Goal: Task Accomplishment & Management: Use online tool/utility

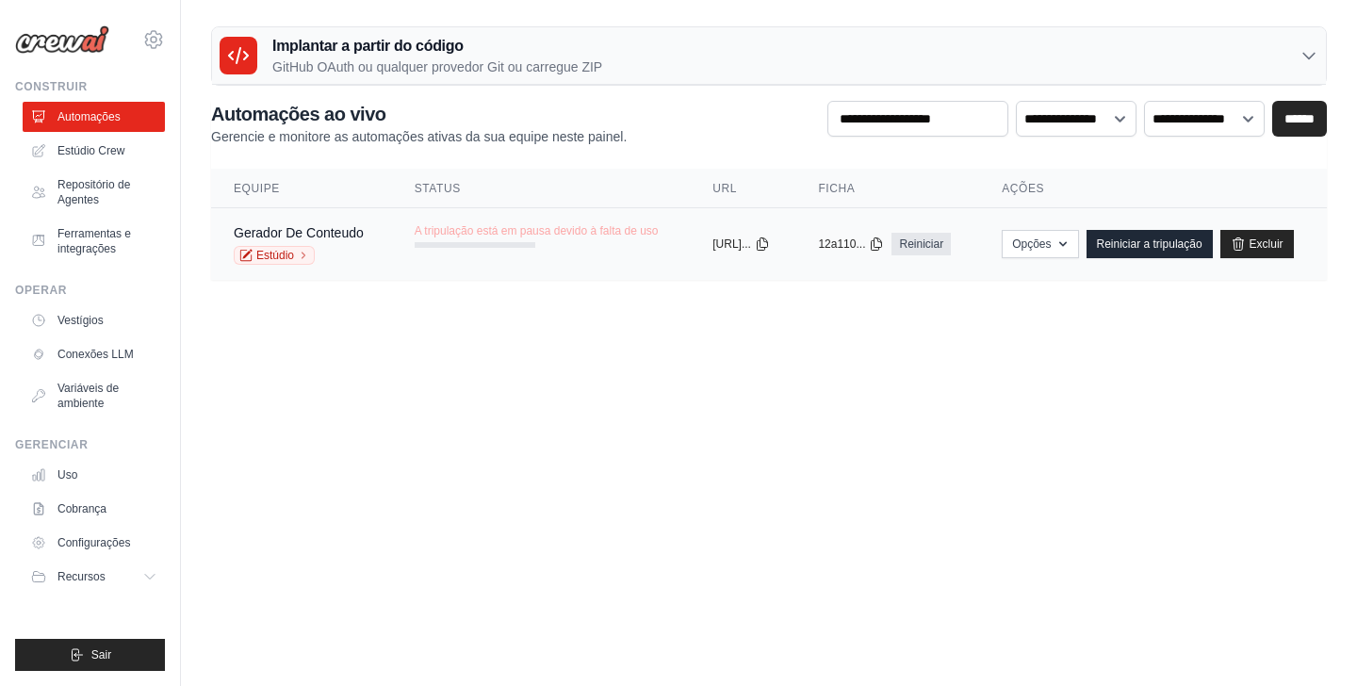
click at [350, 242] on div "Gerador De Conteudo Estúdio" at bounding box center [299, 243] width 130 height 41
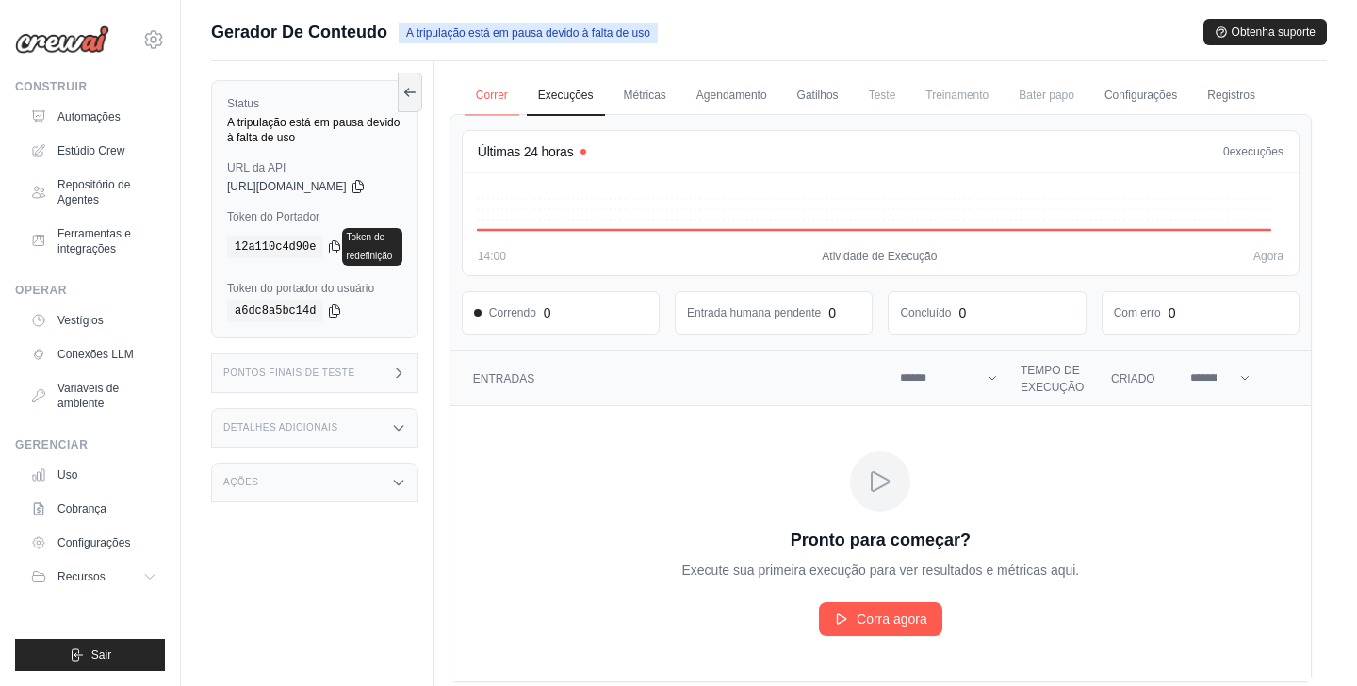
click at [519, 94] on link "Correr" at bounding box center [492, 96] width 55 height 40
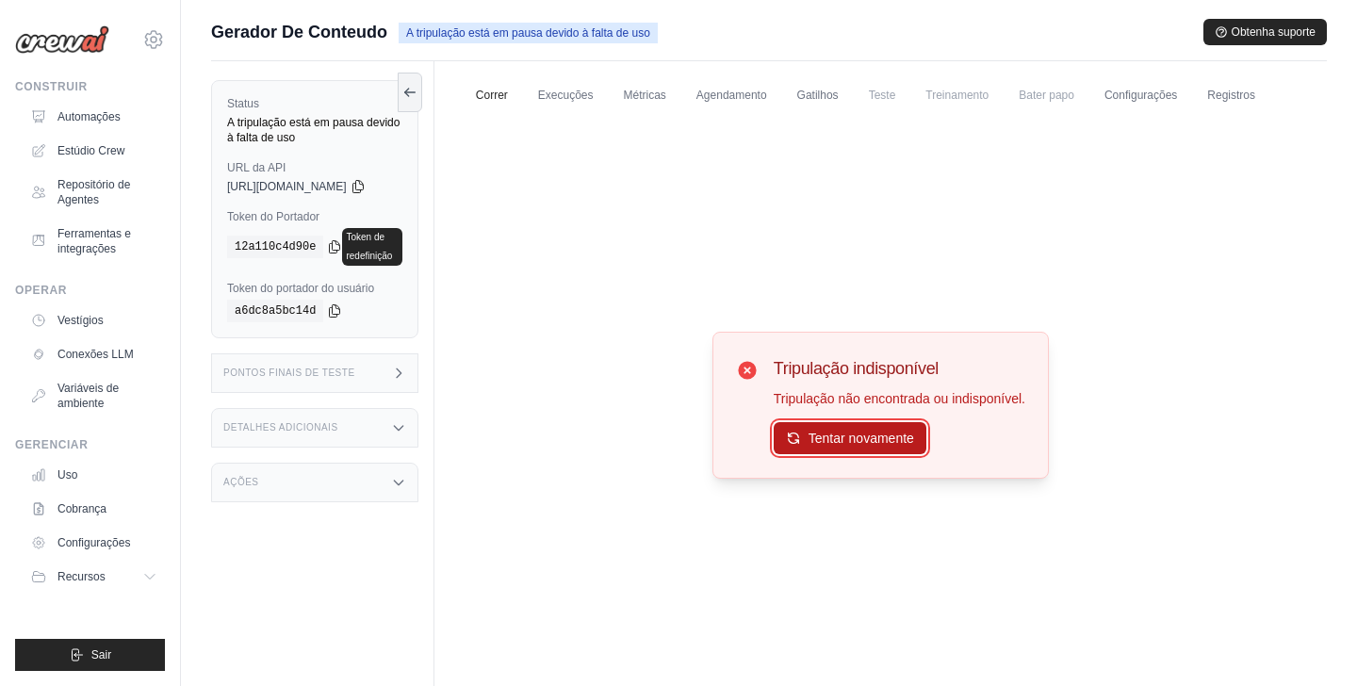
click at [844, 442] on font "Tentar novamente" at bounding box center [862, 438] width 106 height 15
click at [422, 91] on button at bounding box center [410, 92] width 25 height 40
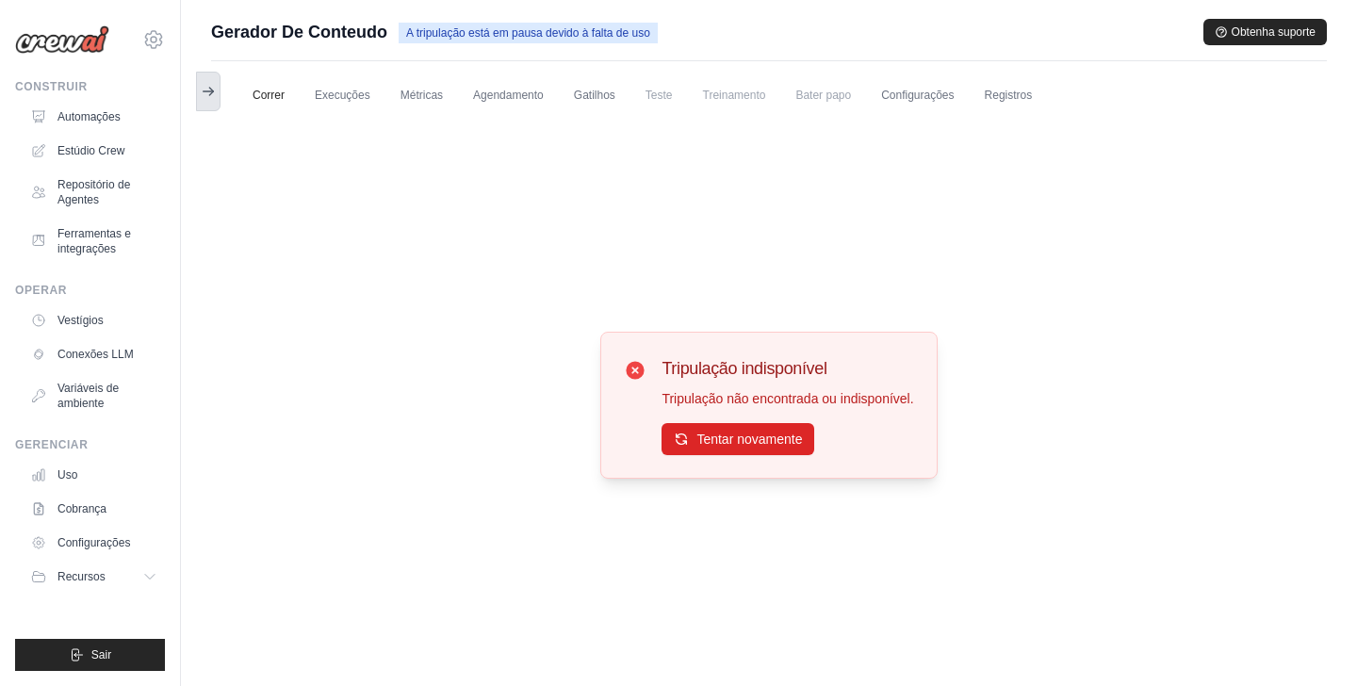
click at [212, 84] on icon at bounding box center [208, 91] width 15 height 15
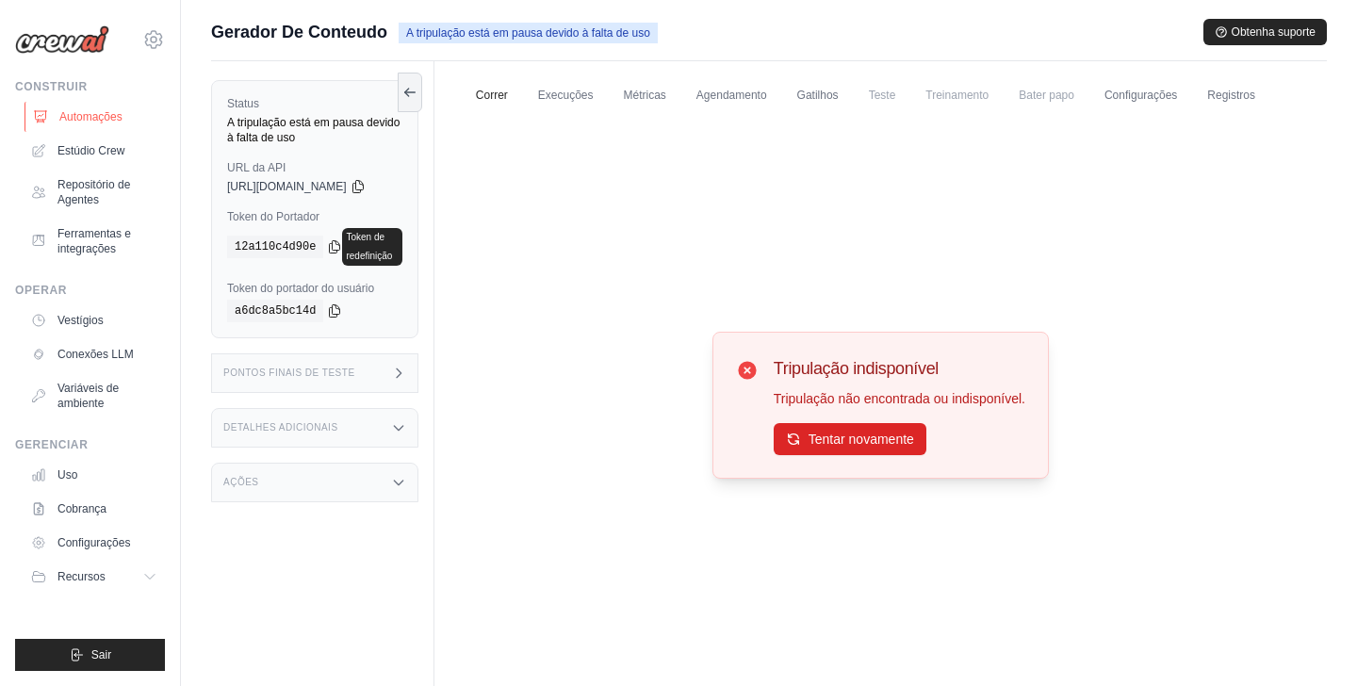
click at [109, 119] on font "Automações" at bounding box center [90, 116] width 63 height 13
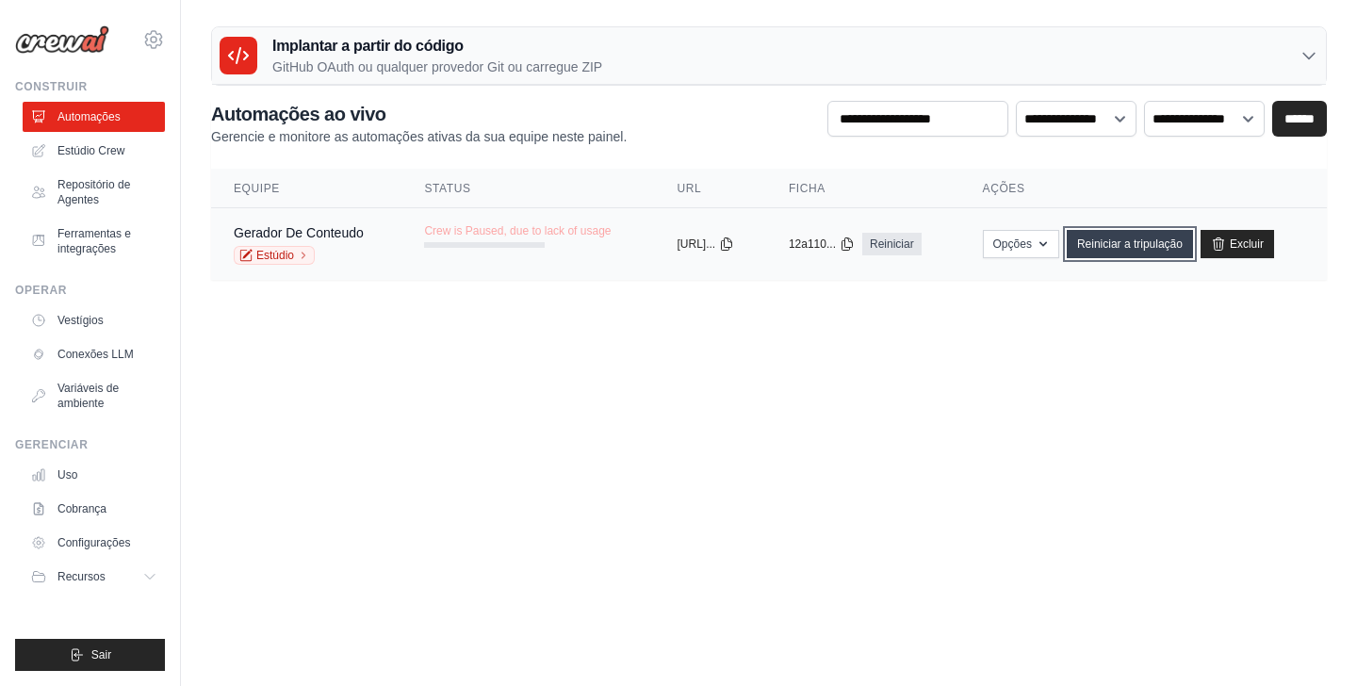
click at [1133, 240] on font "Reiniciar a tripulação" at bounding box center [1130, 244] width 106 height 13
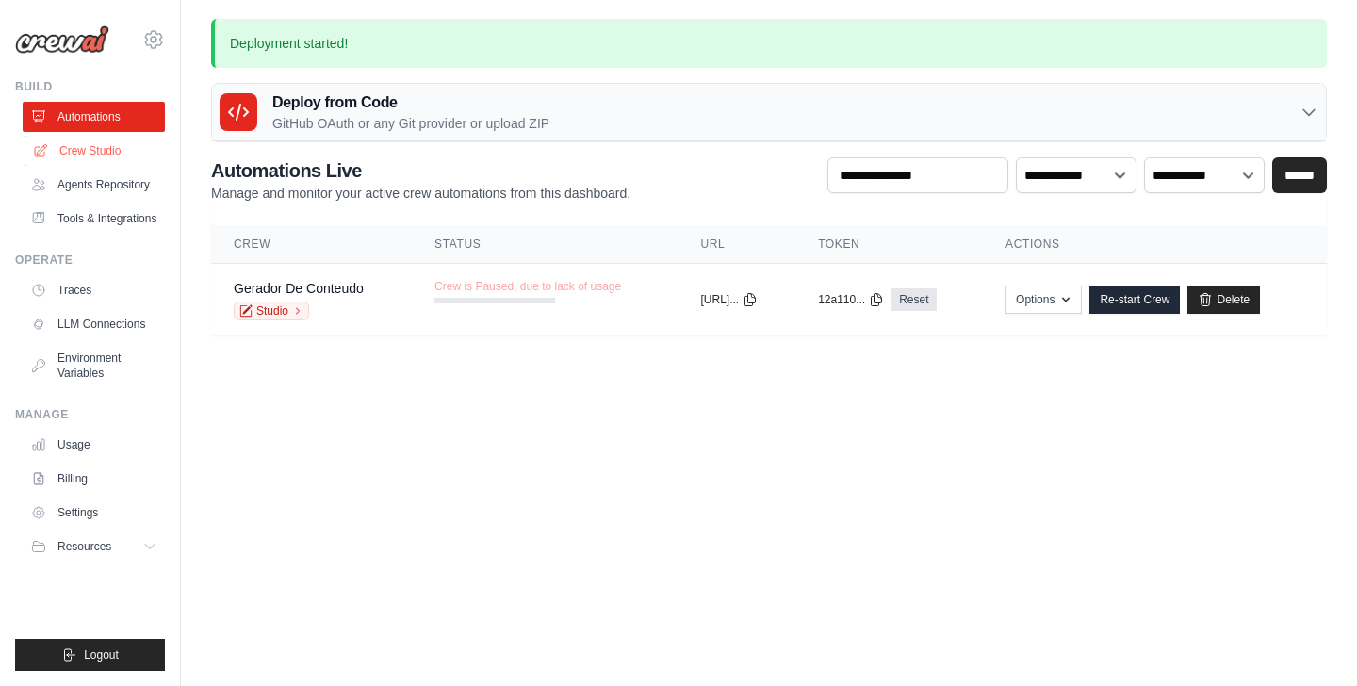
click at [104, 156] on link "Crew Studio" at bounding box center [96, 151] width 142 height 30
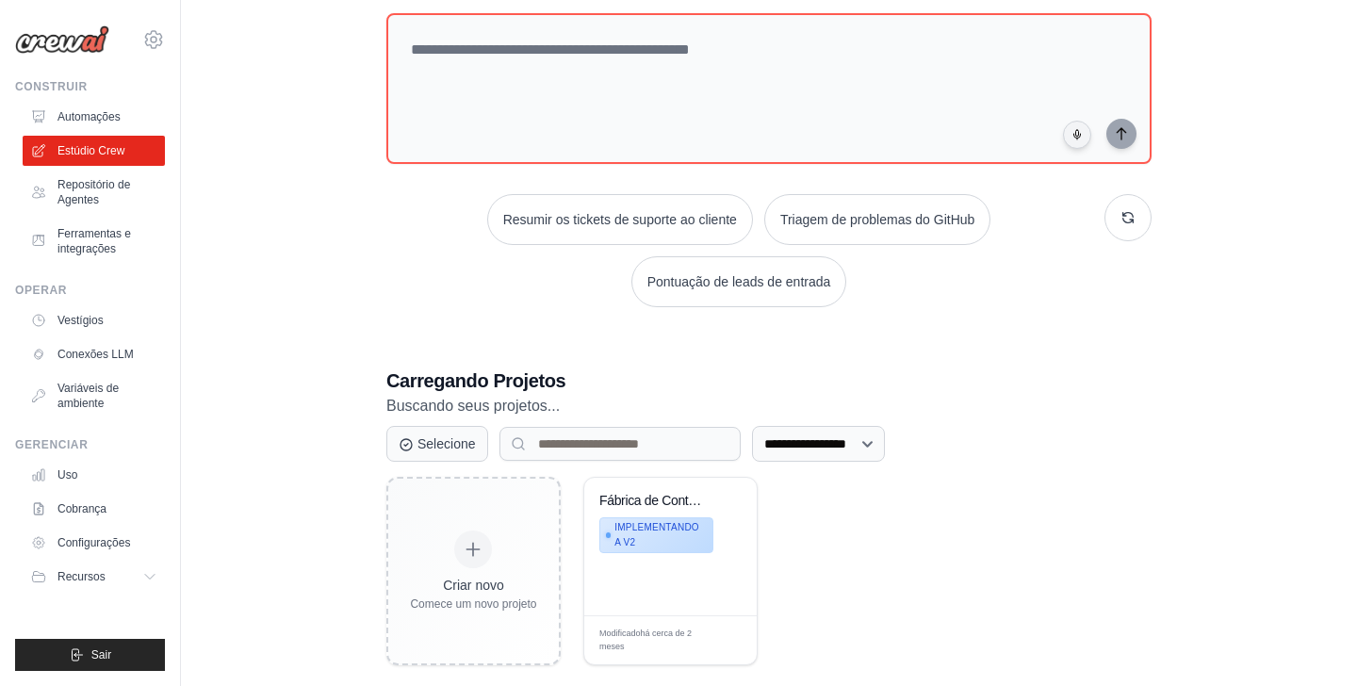
scroll to position [135, 0]
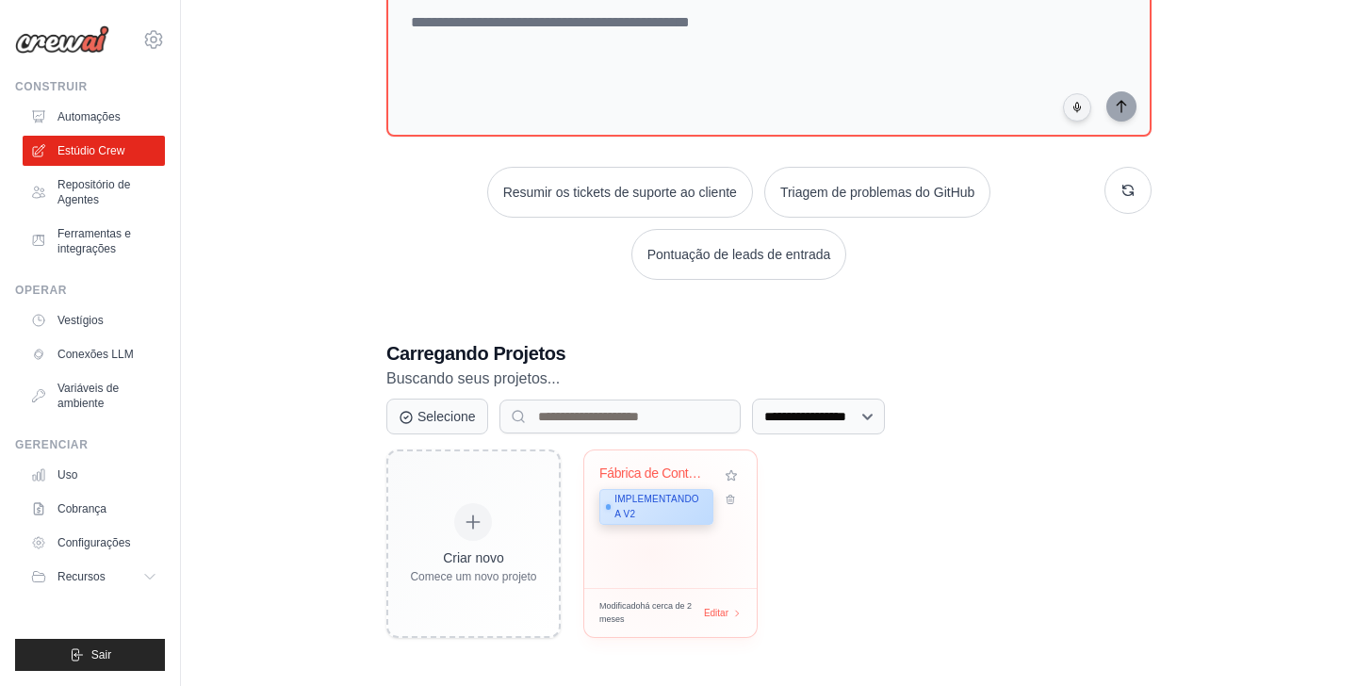
click at [649, 552] on div "Fábrica de Conteúdo - Multiplataforma C... Implementando a v2" at bounding box center [670, 520] width 172 height 138
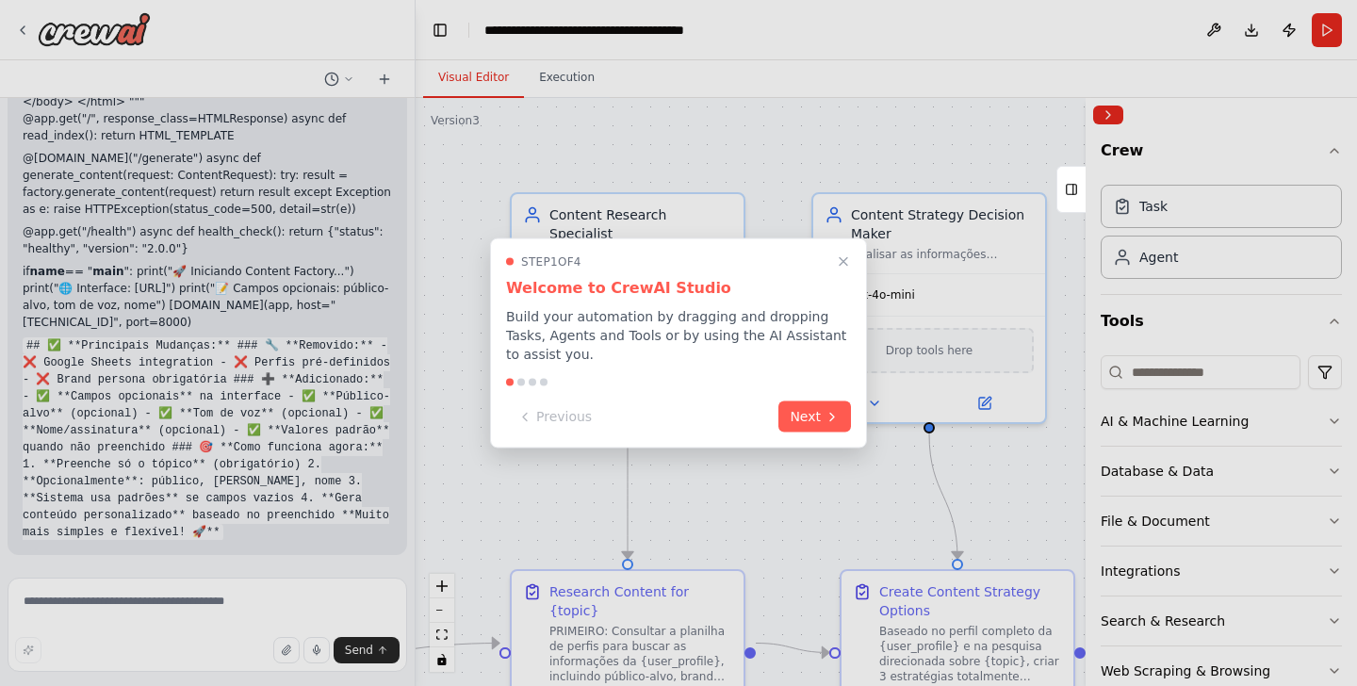
scroll to position [69283, 0]
click at [809, 414] on button "Next" at bounding box center [815, 415] width 73 height 31
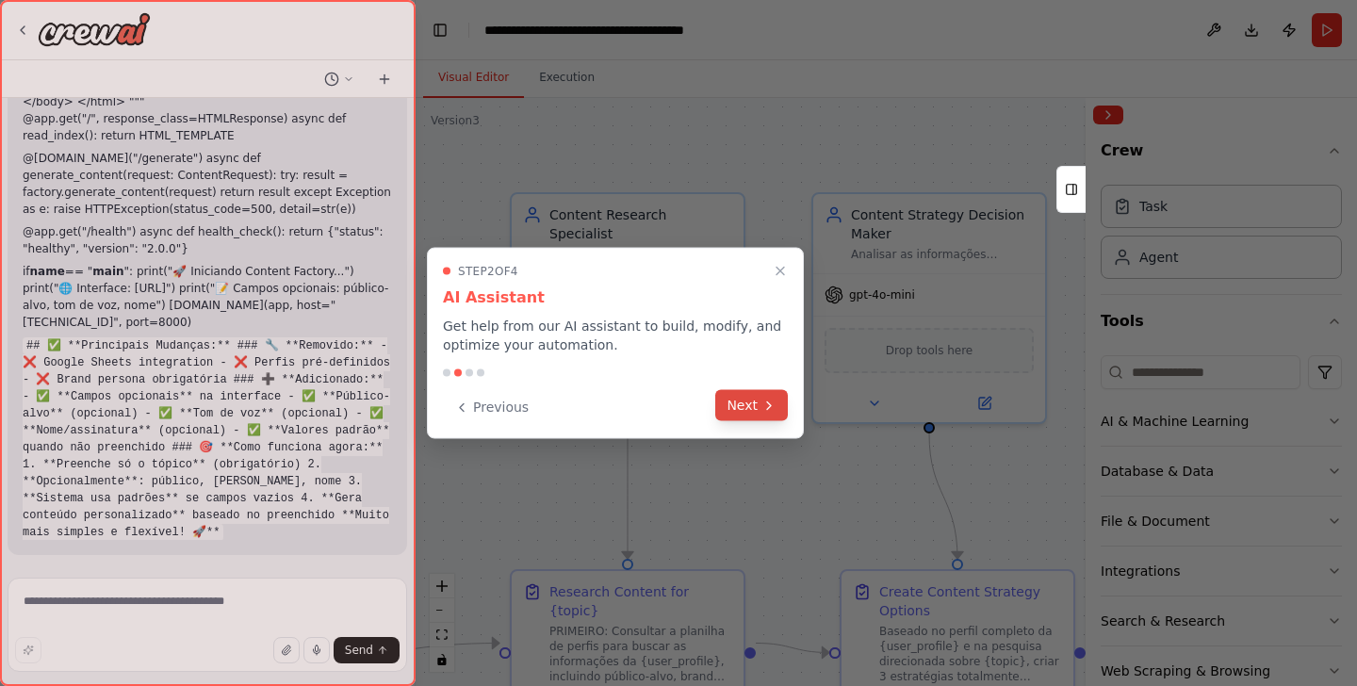
click at [746, 403] on button "Next" at bounding box center [751, 405] width 73 height 31
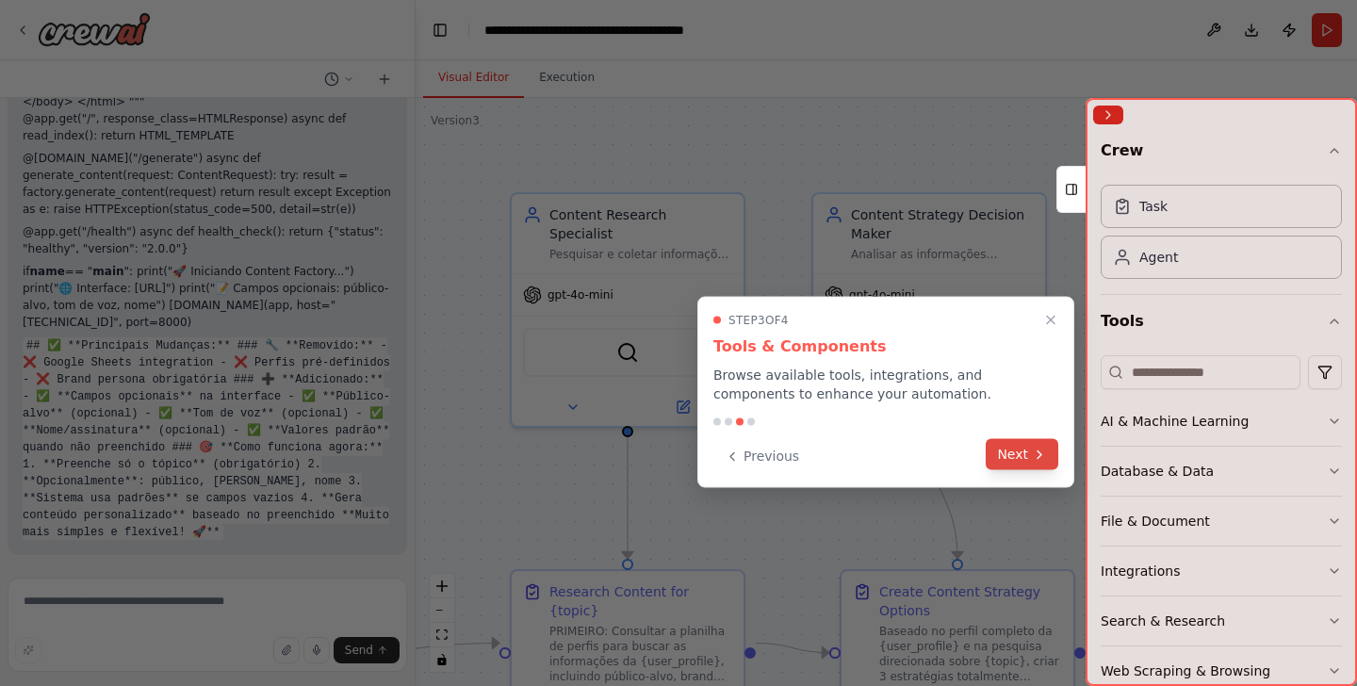
click at [1036, 452] on icon at bounding box center [1039, 454] width 15 height 15
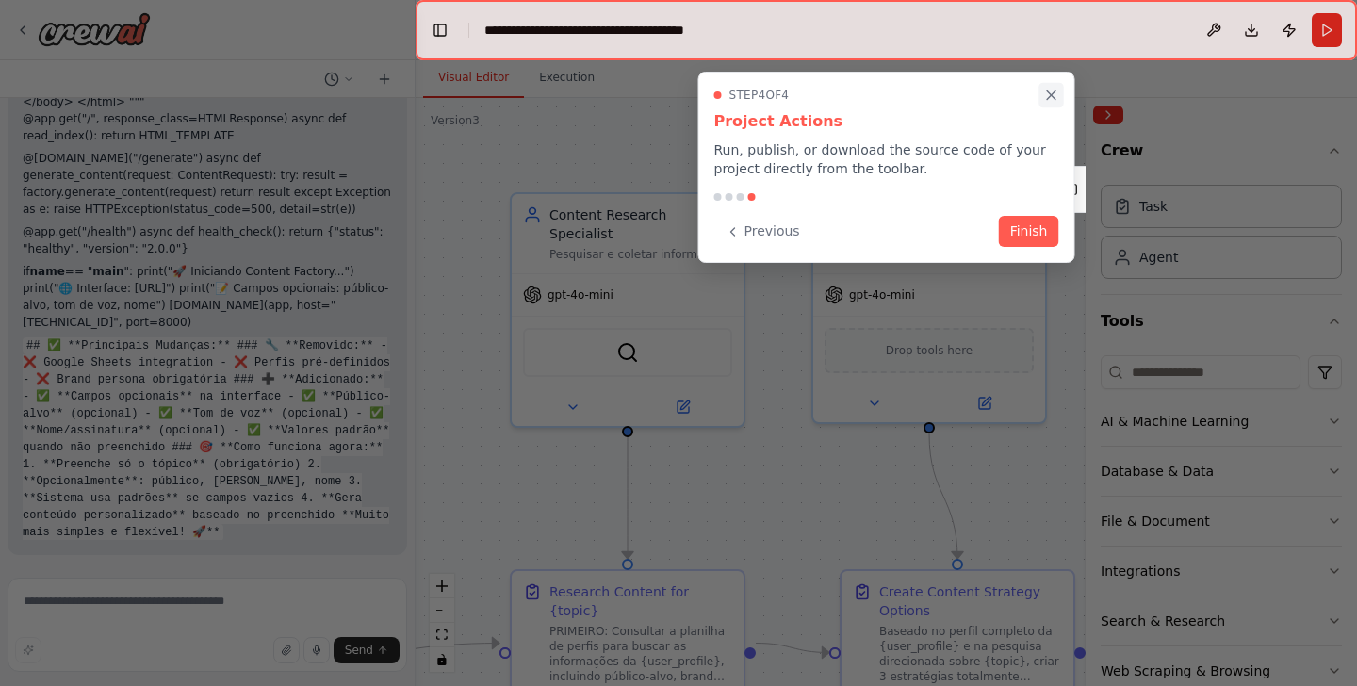
click at [1050, 93] on icon "Close walkthrough" at bounding box center [1051, 95] width 17 height 17
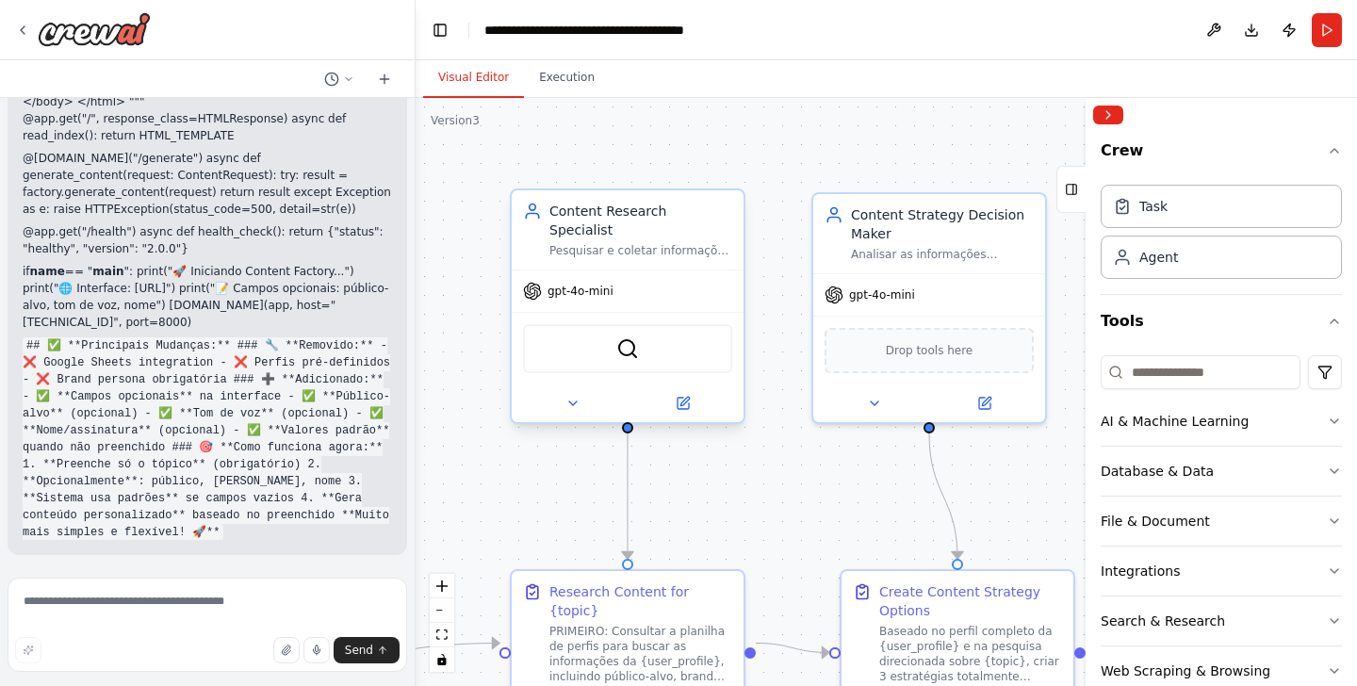
click at [628, 243] on div "Pesquisar e coletar informações relevantes sobre {topic} para criar conteúdo de…" at bounding box center [640, 250] width 183 height 15
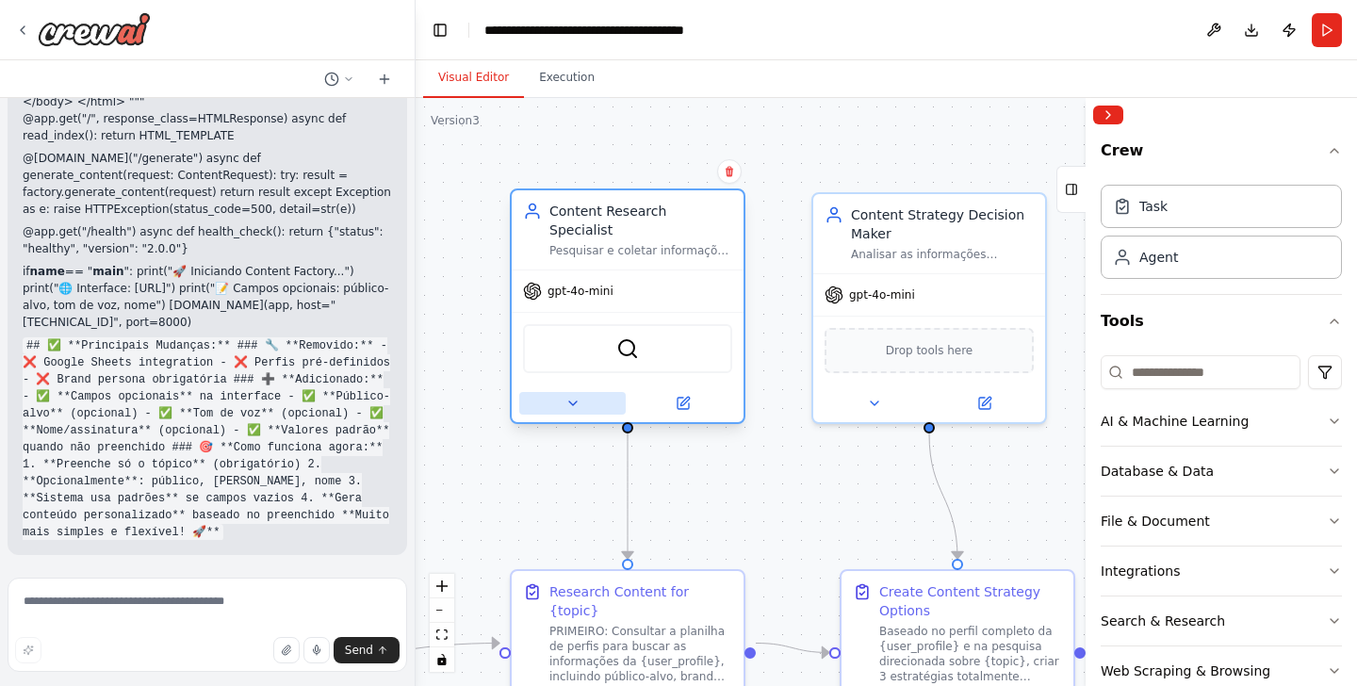
click at [566, 396] on icon at bounding box center [573, 403] width 15 height 15
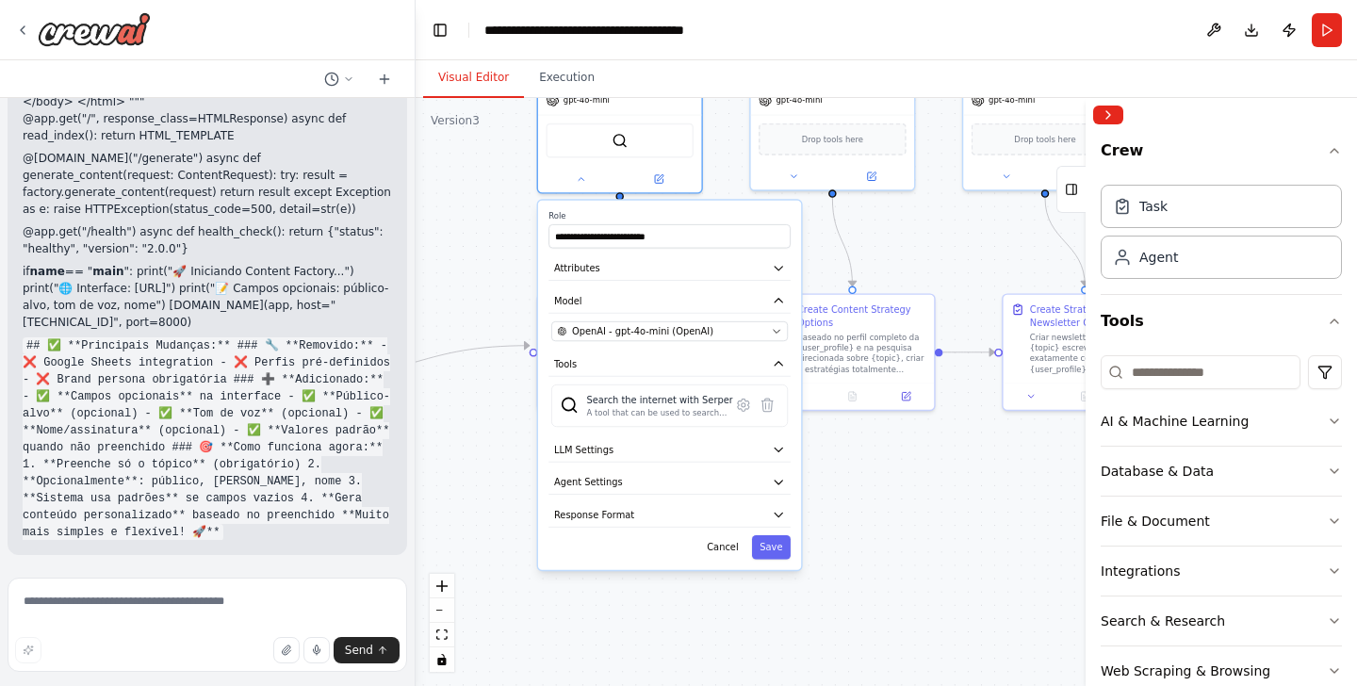
drag, startPoint x: 729, startPoint y: 337, endPoint x: 737, endPoint y: 90, distance: 248.0
click at [737, 90] on div "Visual Editor Execution Version 3 Show Tools Hide Agents .deletable-edge-delete…" at bounding box center [887, 373] width 942 height 626
click at [630, 471] on button "Agent Settings" at bounding box center [670, 483] width 242 height 25
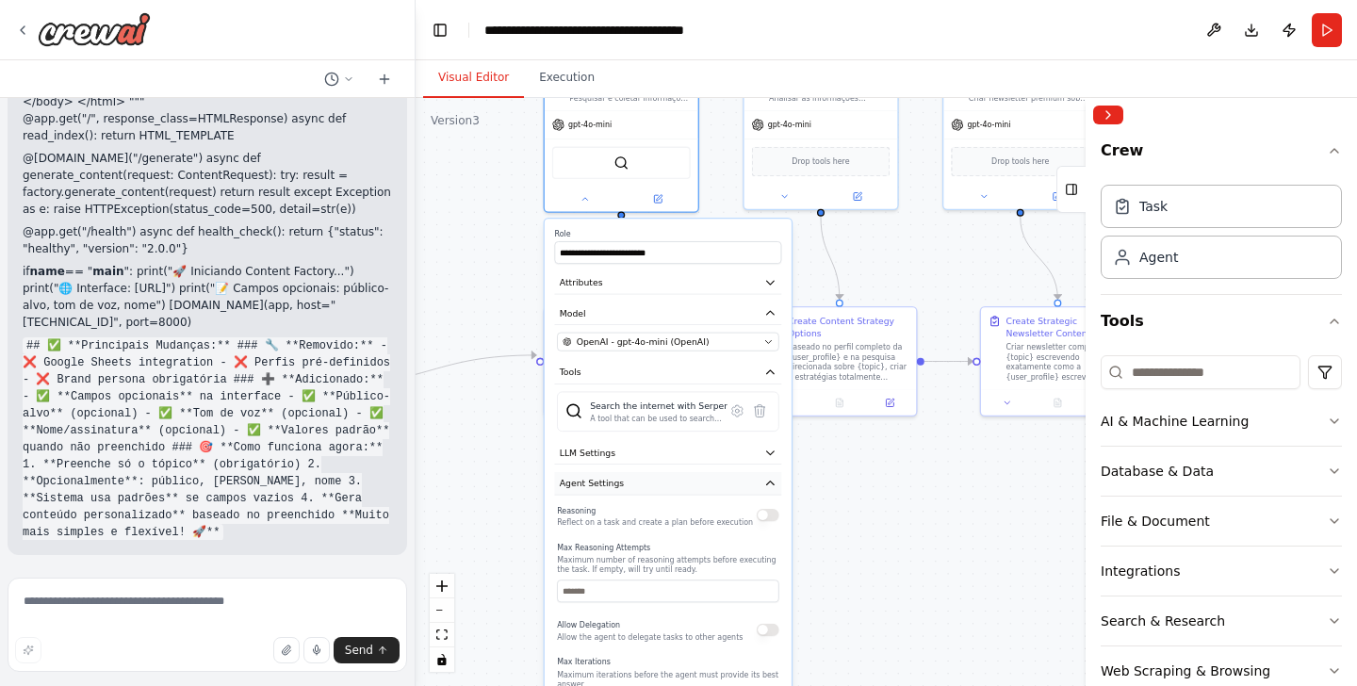
click at [636, 472] on button "Agent Settings" at bounding box center [667, 483] width 227 height 23
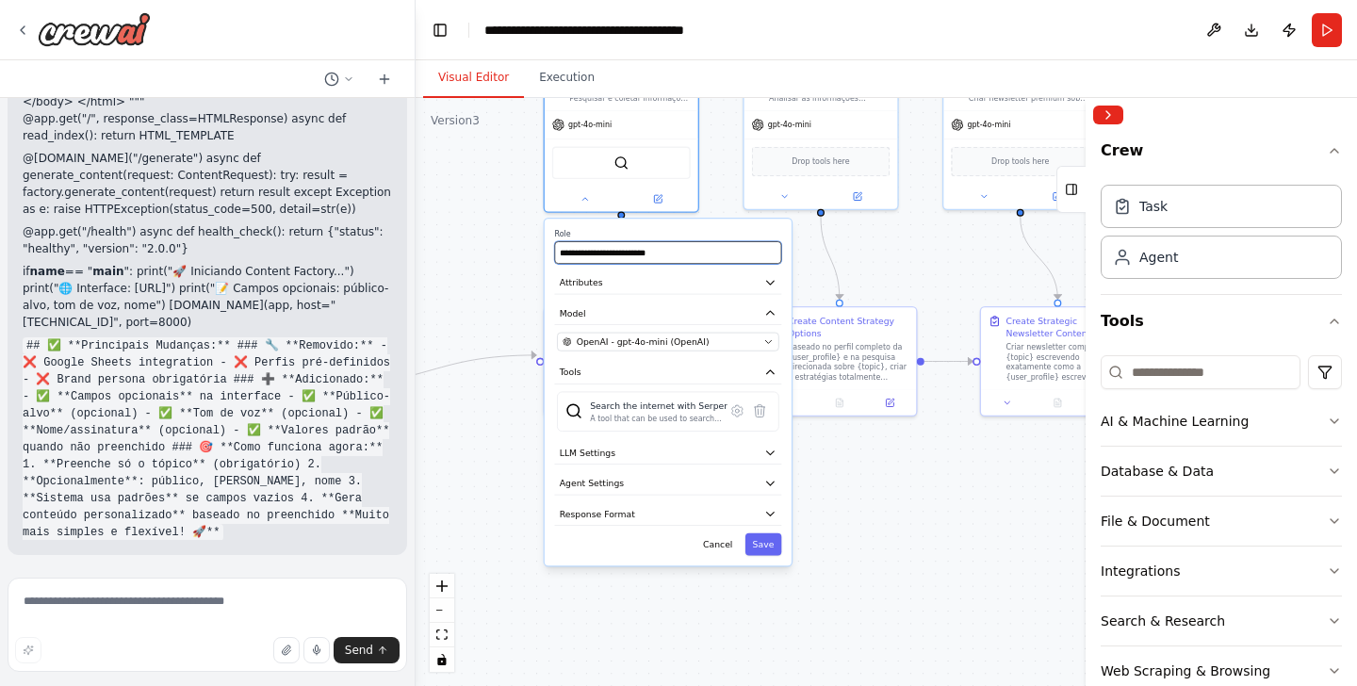
click at [679, 245] on input "**********" at bounding box center [667, 252] width 227 height 23
click at [681, 281] on button "Attributes" at bounding box center [667, 282] width 227 height 23
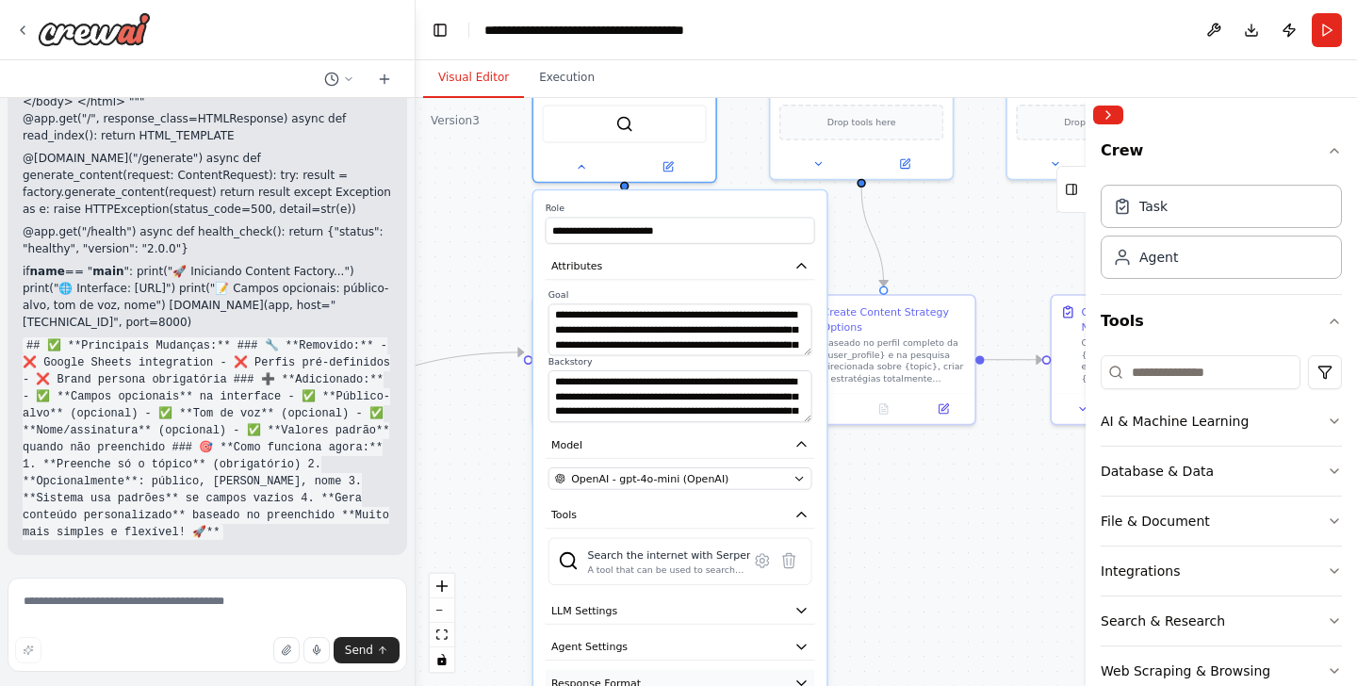
click at [608, 676] on span "Response Format" at bounding box center [596, 683] width 90 height 15
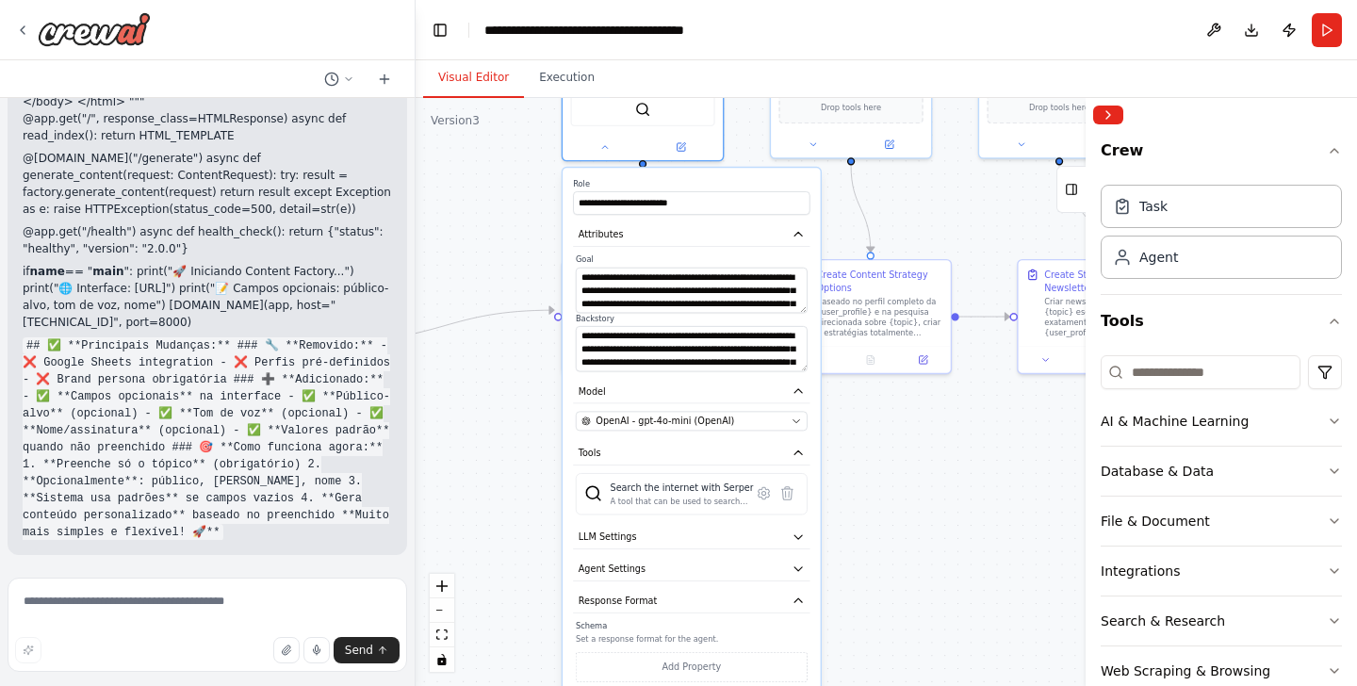
drag, startPoint x: 889, startPoint y: 603, endPoint x: 897, endPoint y: 529, distance: 74.9
click at [897, 529] on div ".deletable-edge-delete-btn { width: 20px; height: 20px; border: 0px solid #ffff…" at bounding box center [887, 392] width 942 height 588
click at [775, 563] on button "Agent Settings" at bounding box center [691, 569] width 237 height 25
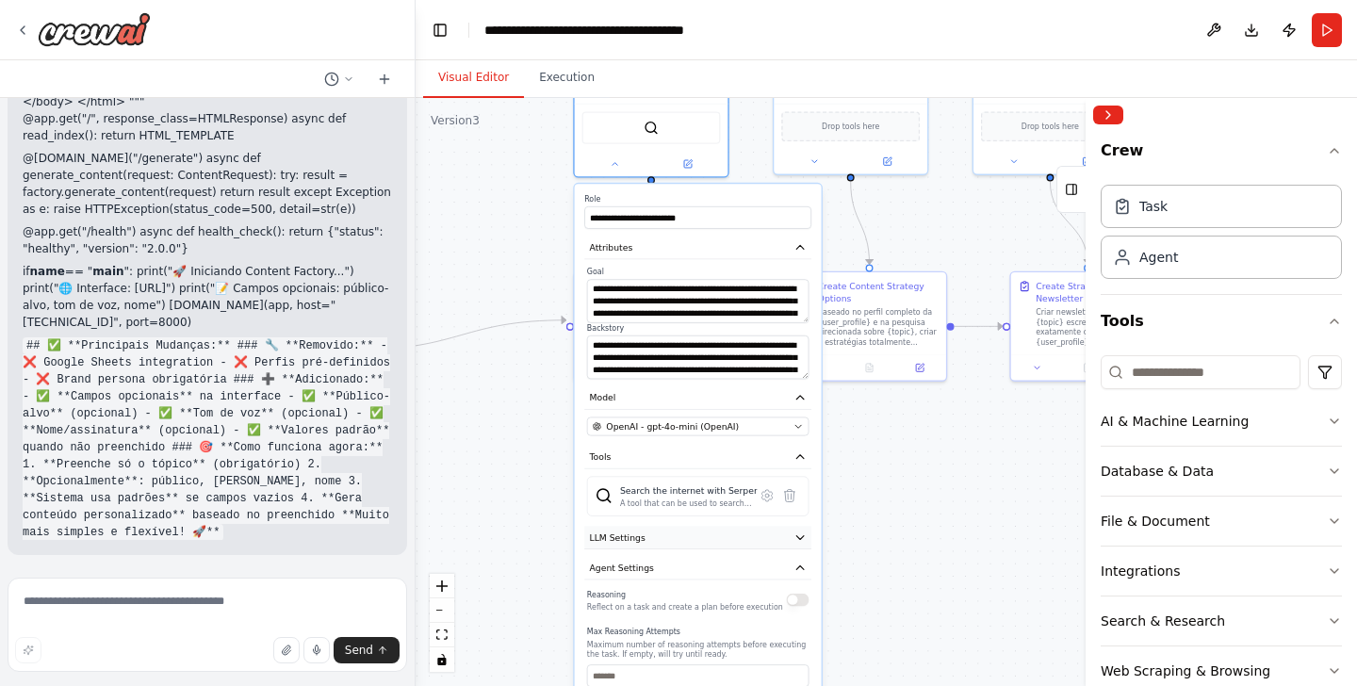
click at [766, 526] on button "LLM Settings" at bounding box center [697, 537] width 227 height 23
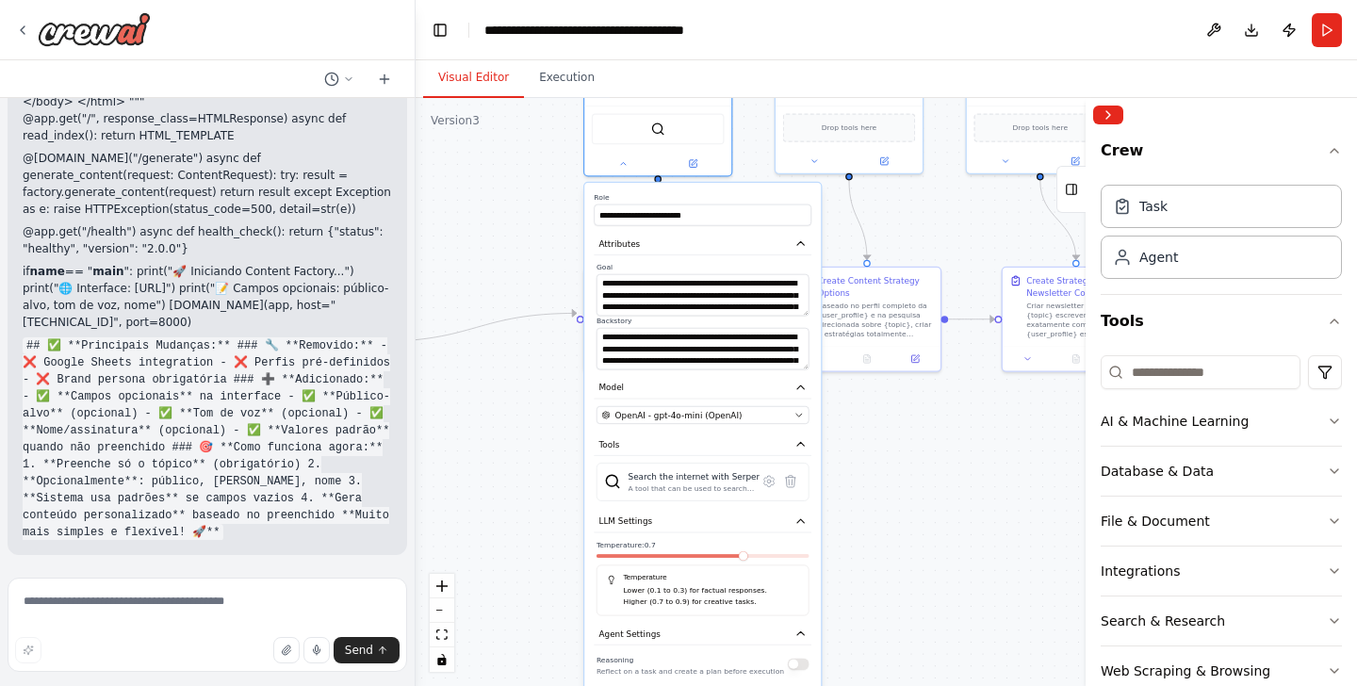
drag, startPoint x: 835, startPoint y: 515, endPoint x: 834, endPoint y: 500, distance: 15.1
click at [834, 500] on div ".deletable-edge-delete-btn { width: 20px; height: 20px; border: 0px solid #ffff…" at bounding box center [887, 392] width 942 height 588
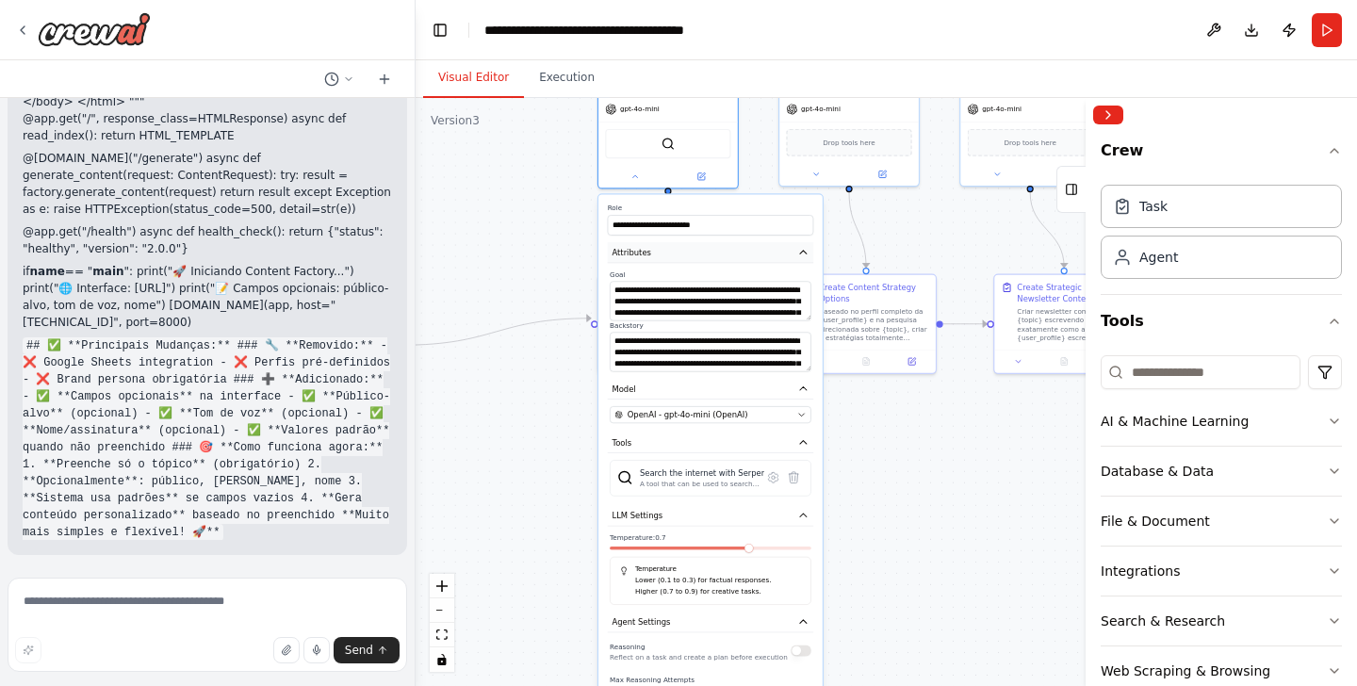
click at [657, 243] on button "Attributes" at bounding box center [711, 252] width 206 height 21
click at [760, 248] on button "Attributes" at bounding box center [711, 252] width 206 height 21
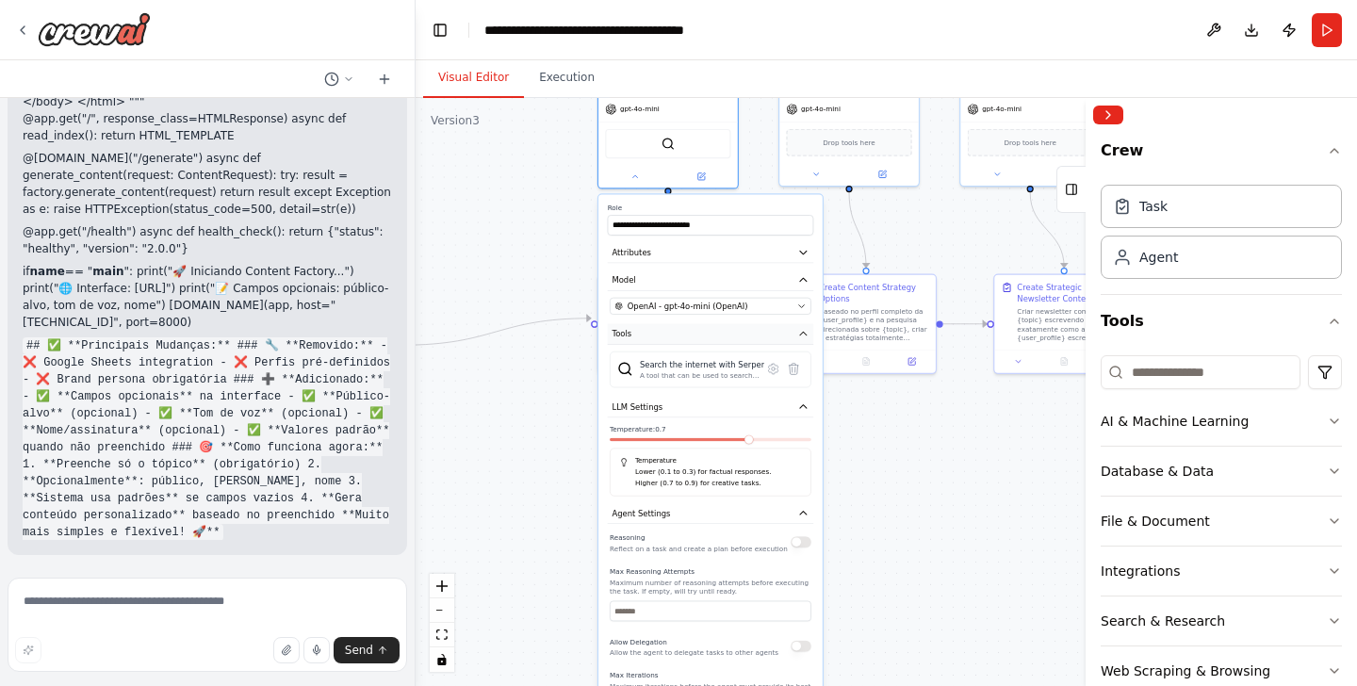
click at [722, 324] on button "Tools" at bounding box center [711, 333] width 206 height 21
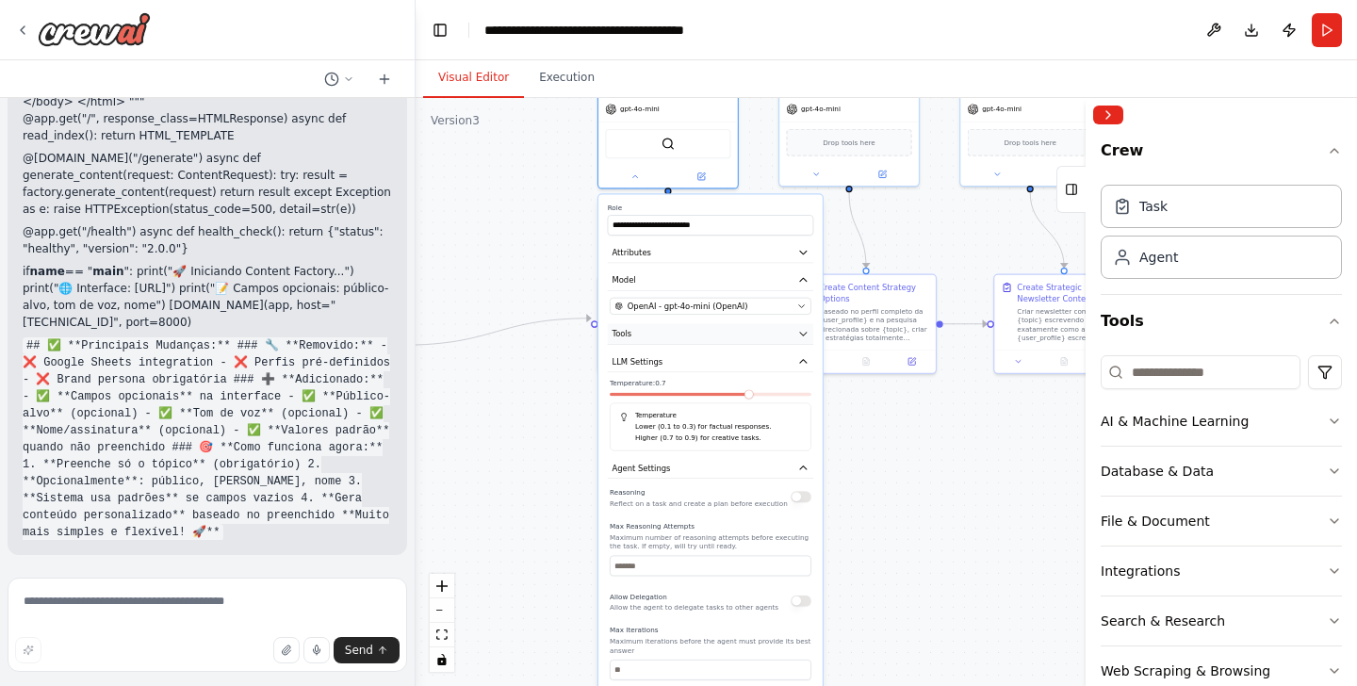
click at [722, 324] on button "Tools" at bounding box center [711, 333] width 206 height 21
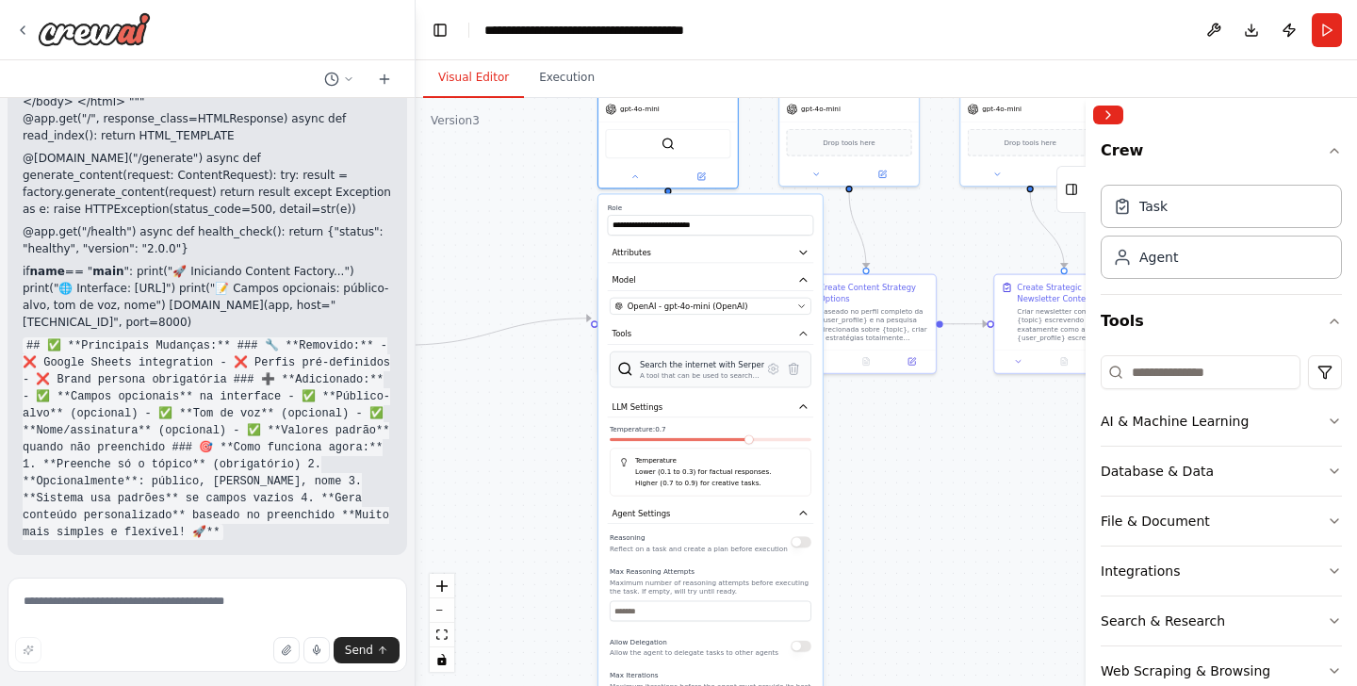
click at [694, 371] on div "A tool that can be used to search the internet with a search_query. Supports di…" at bounding box center [702, 375] width 124 height 9
click at [772, 364] on icon at bounding box center [772, 369] width 9 height 10
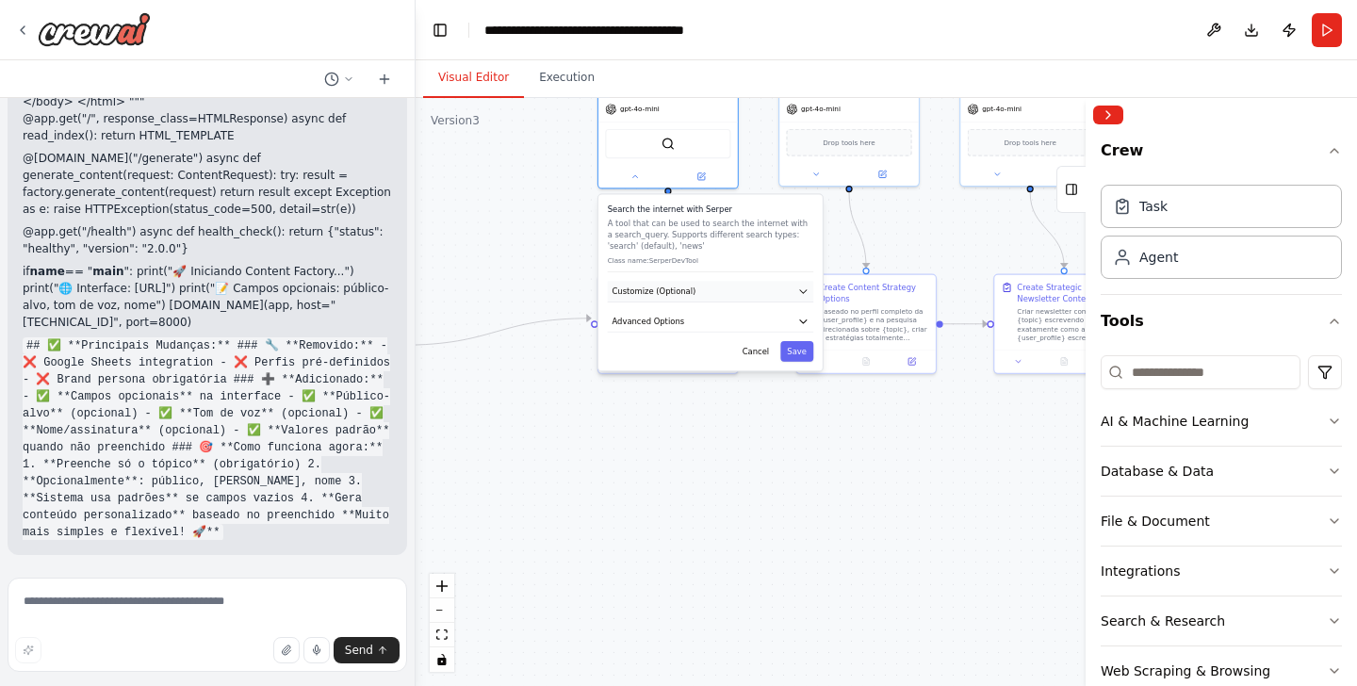
click at [741, 283] on button "Customize (Optional)" at bounding box center [711, 291] width 206 height 21
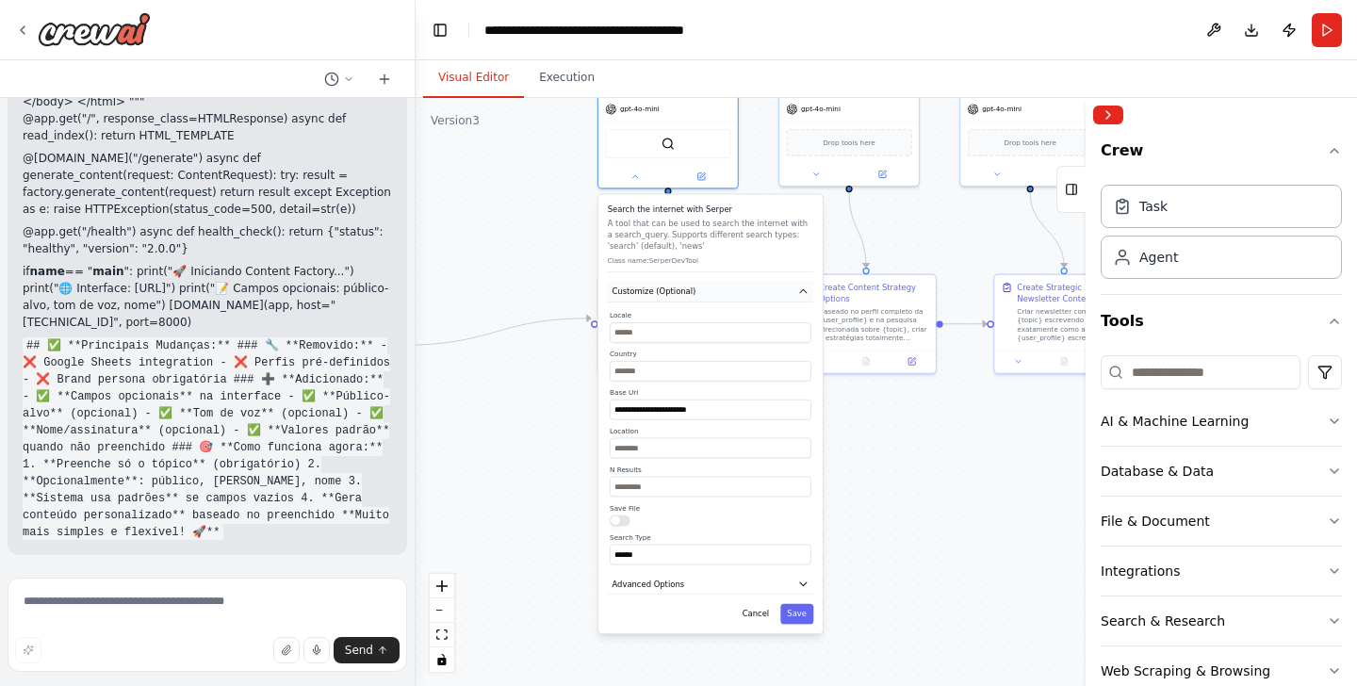
click at [741, 283] on button "Customize (Optional)" at bounding box center [711, 291] width 206 height 21
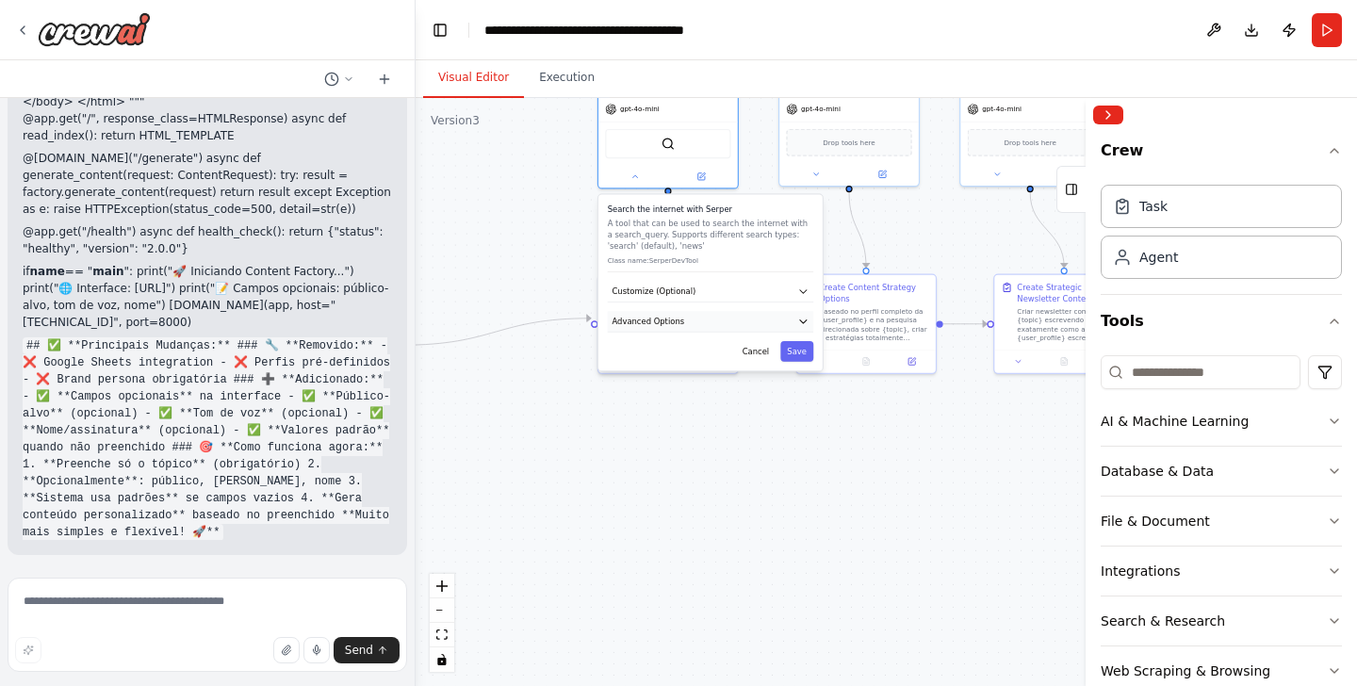
click at [730, 311] on button "Advanced Options" at bounding box center [711, 321] width 206 height 21
click at [635, 170] on icon at bounding box center [635, 174] width 9 height 9
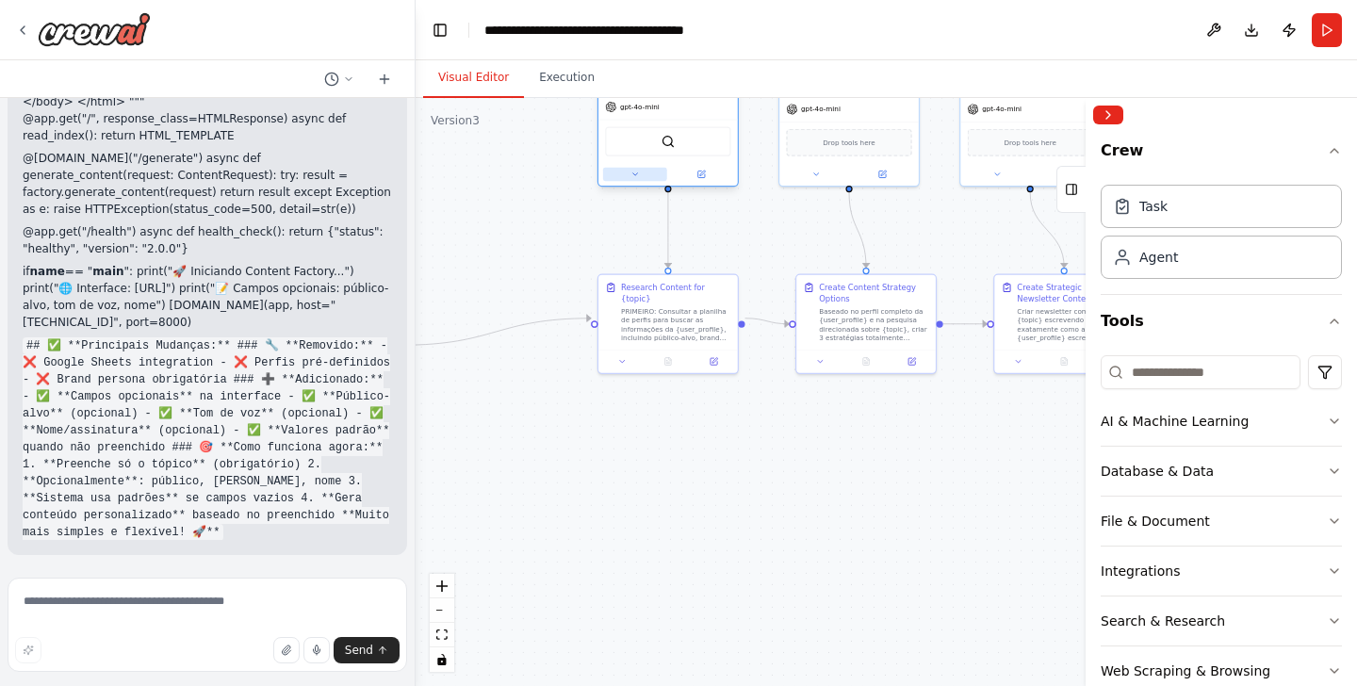
click at [635, 170] on icon at bounding box center [635, 174] width 9 height 9
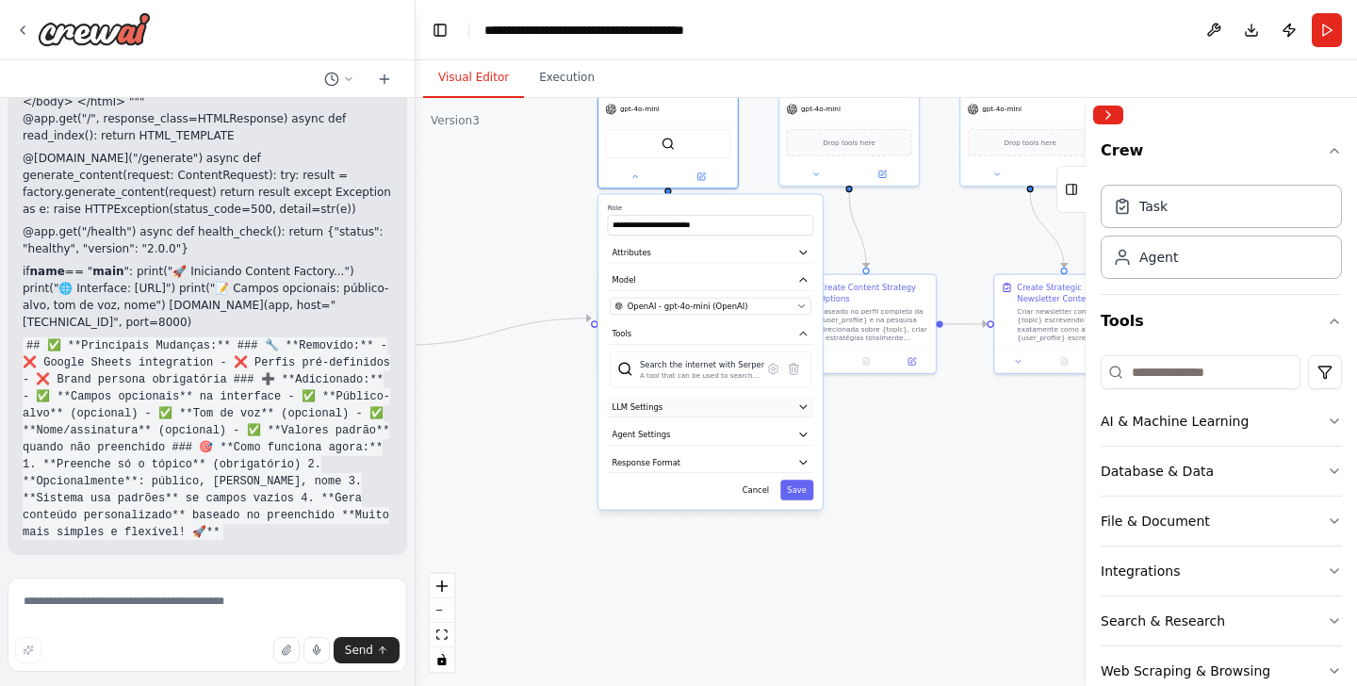
click at [650, 402] on span "LLM Settings" at bounding box center [637, 407] width 51 height 11
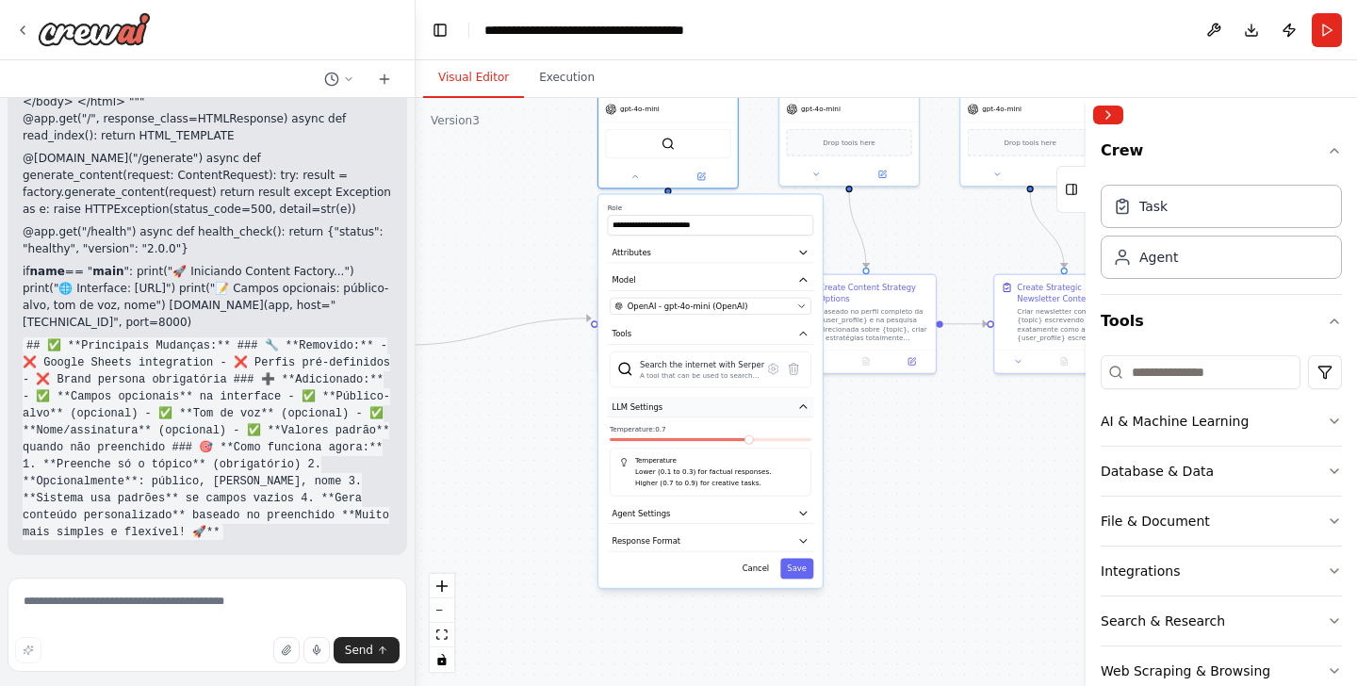
click at [650, 402] on button "LLM Settings" at bounding box center [711, 407] width 206 height 21
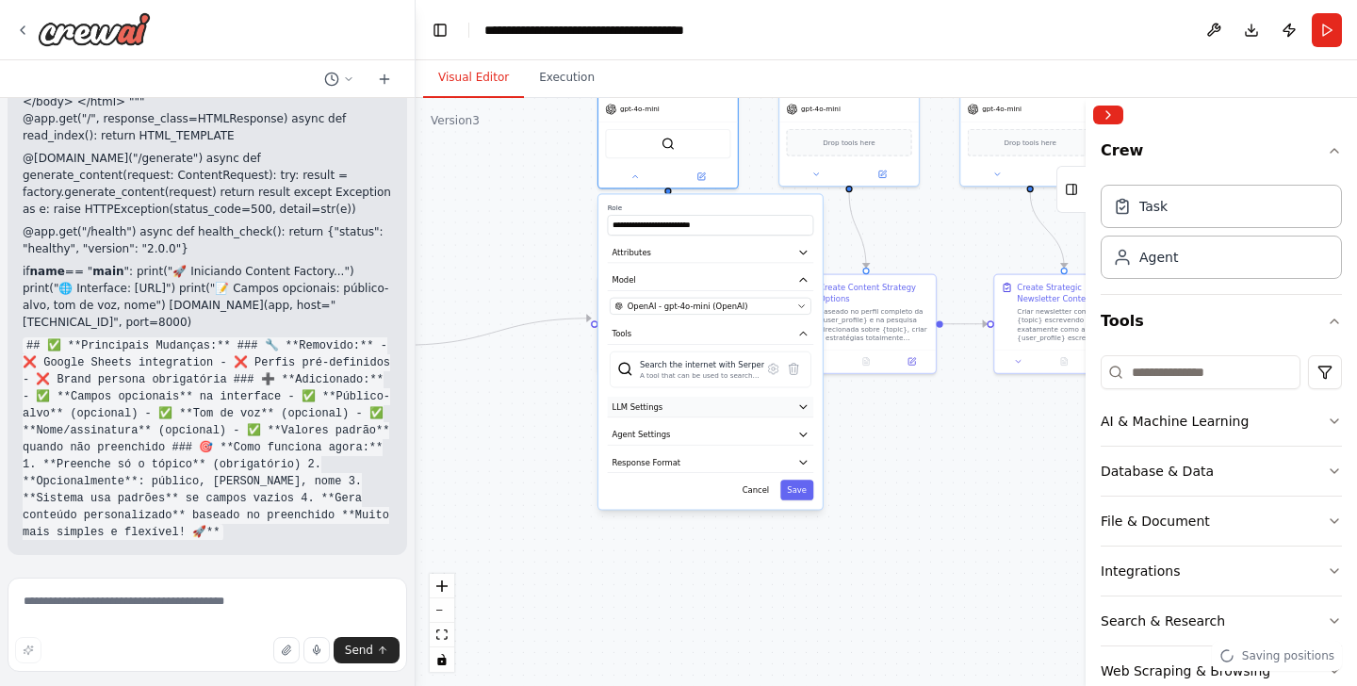
click at [658, 402] on span "LLM Settings" at bounding box center [637, 407] width 51 height 11
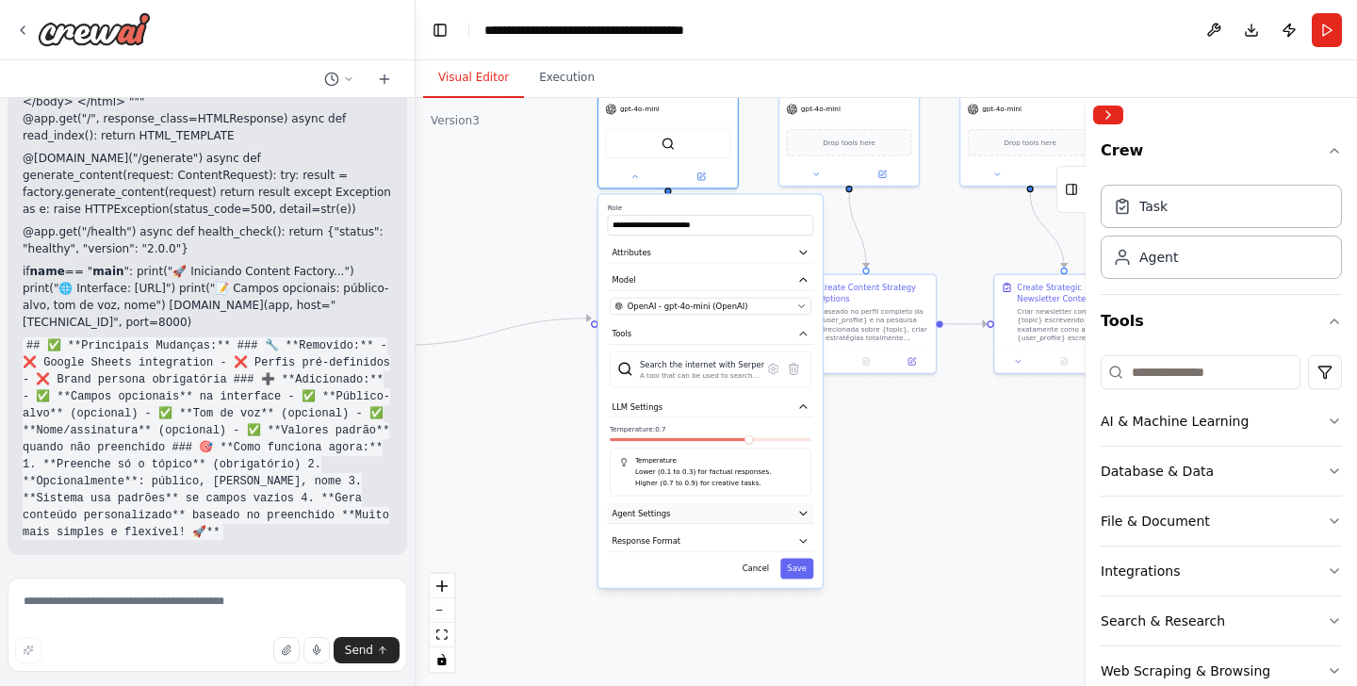
click at [773, 503] on button "Agent Settings" at bounding box center [711, 513] width 206 height 21
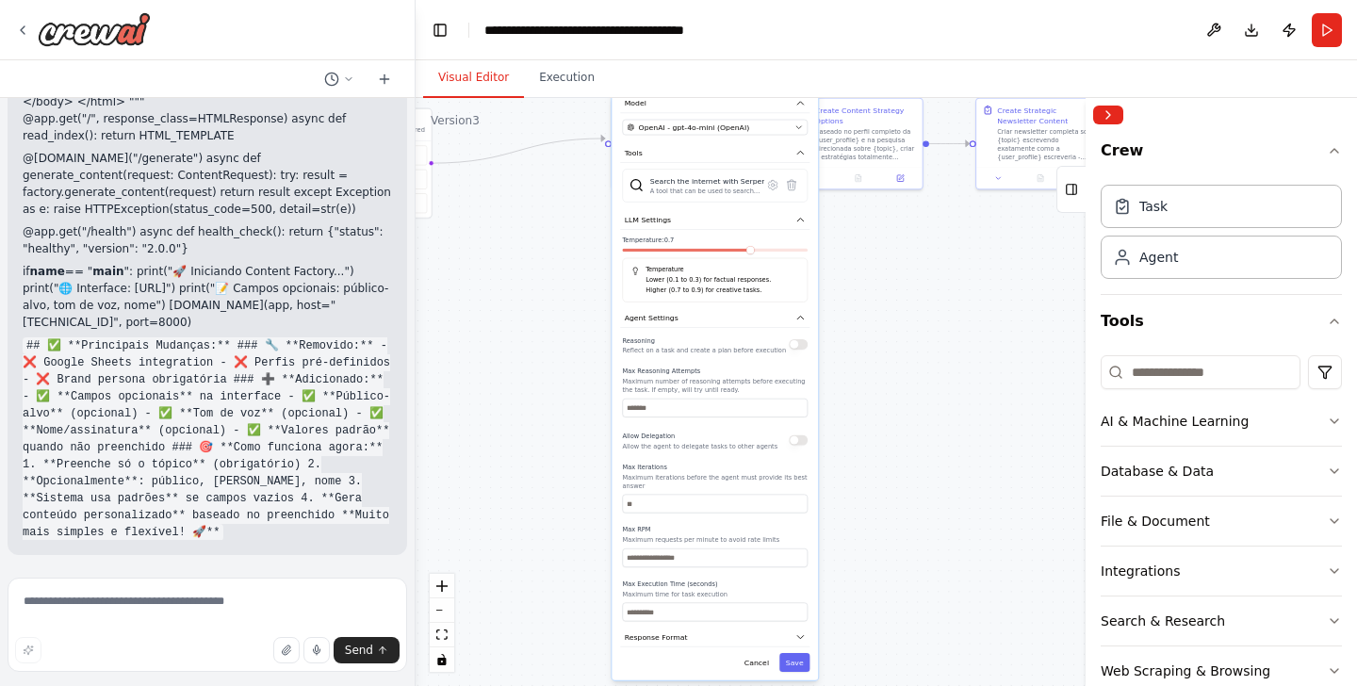
drag, startPoint x: 904, startPoint y: 508, endPoint x: 894, endPoint y: 314, distance: 194.4
click at [894, 314] on div ".deletable-edge-delete-btn { width: 20px; height: 20px; border: 0px solid #ffff…" at bounding box center [887, 392] width 942 height 588
click at [689, 628] on button "Response Format" at bounding box center [714, 637] width 189 height 19
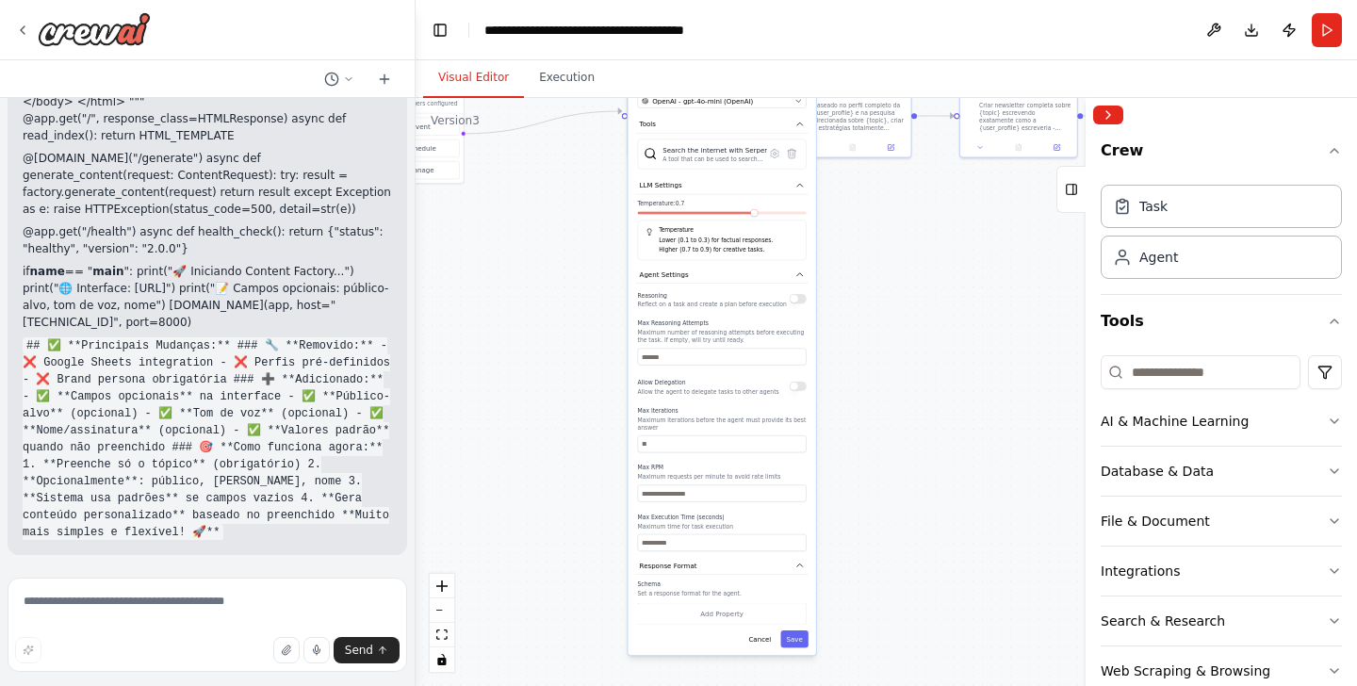
drag, startPoint x: 836, startPoint y: 553, endPoint x: 832, endPoint y: 489, distance: 64.2
click at [832, 489] on div ".deletable-edge-delete-btn { width: 20px; height: 20px; border: 0px solid #ffff…" at bounding box center [887, 392] width 942 height 588
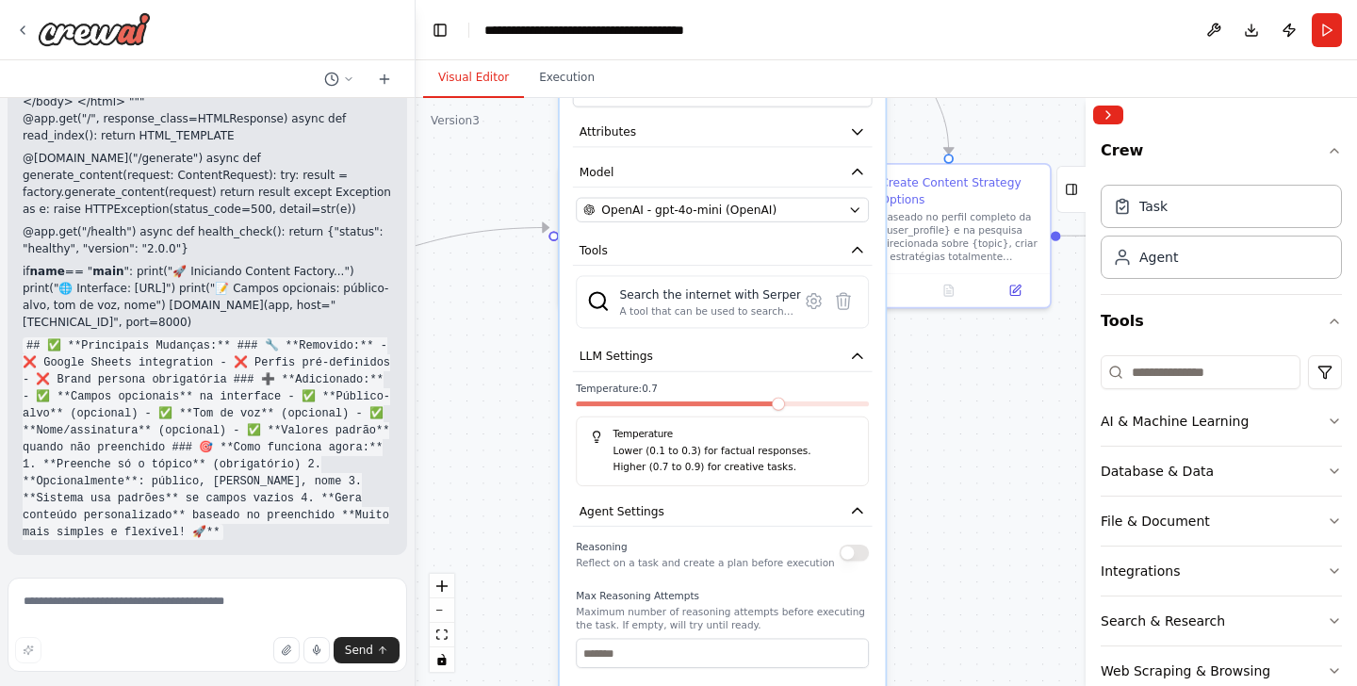
drag, startPoint x: 894, startPoint y: 205, endPoint x: 913, endPoint y: 382, distance: 177.3
click at [913, 382] on div ".deletable-edge-delete-btn { width: 20px; height: 20px; border: 0px solid #ffff…" at bounding box center [887, 392] width 942 height 588
click at [795, 126] on button "Attributes" at bounding box center [723, 132] width 300 height 30
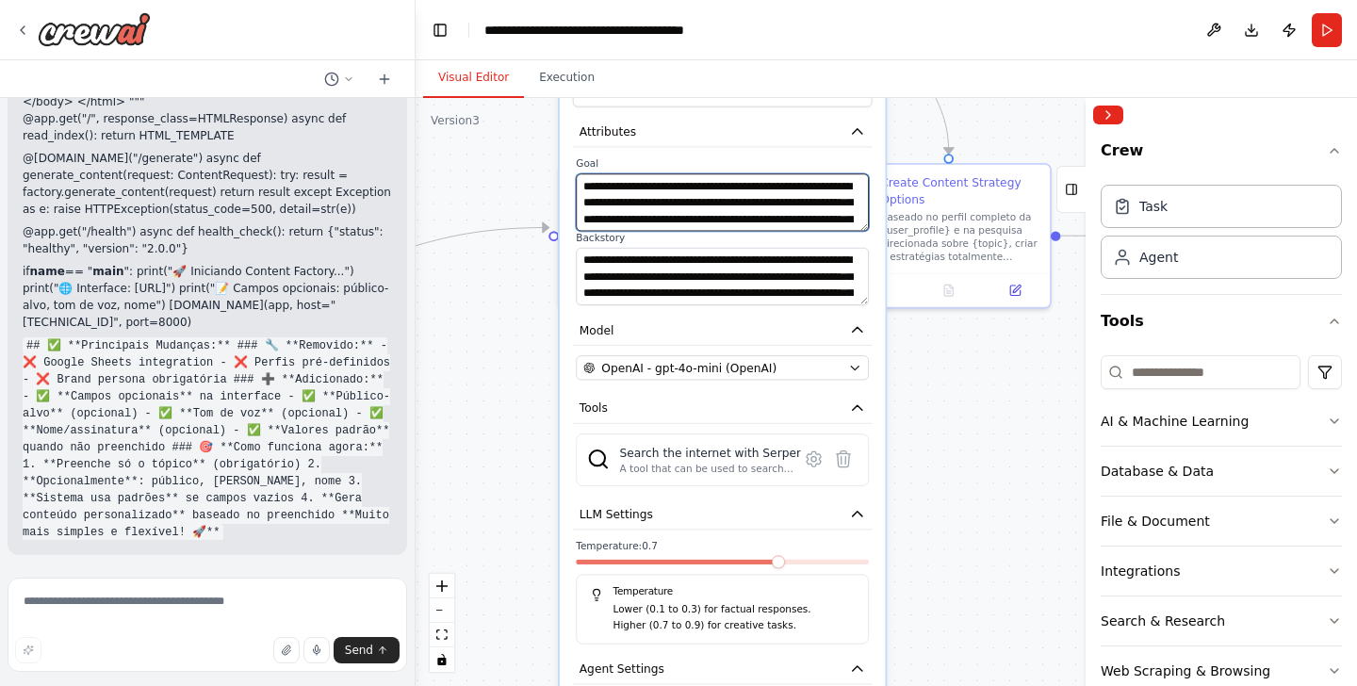
scroll to position [57, 0]
drag, startPoint x: 796, startPoint y: 203, endPoint x: 796, endPoint y: 248, distance: 45.2
click at [796, 248] on div "**********" at bounding box center [723, 231] width 300 height 148
click at [823, 206] on textarea "**********" at bounding box center [722, 201] width 293 height 57
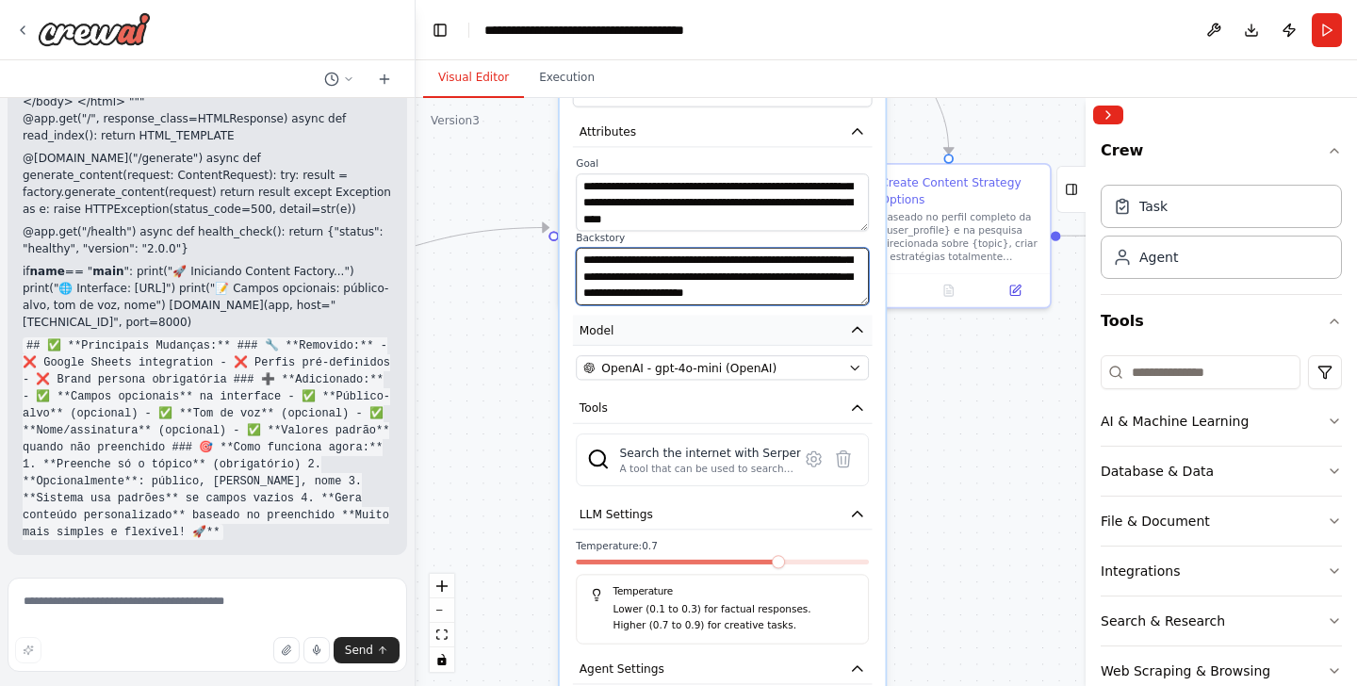
drag, startPoint x: 797, startPoint y: 272, endPoint x: 797, endPoint y: 324, distance: 51.8
click at [797, 324] on div "**********" at bounding box center [723, 688] width 326 height 1281
click at [801, 278] on textarea "**********" at bounding box center [722, 276] width 293 height 57
